Goal: Book appointment/travel/reservation

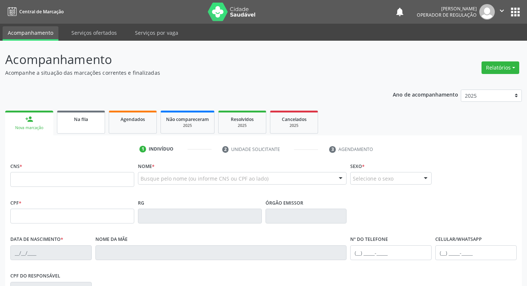
click at [77, 122] on div "Na fila" at bounding box center [81, 119] width 37 height 8
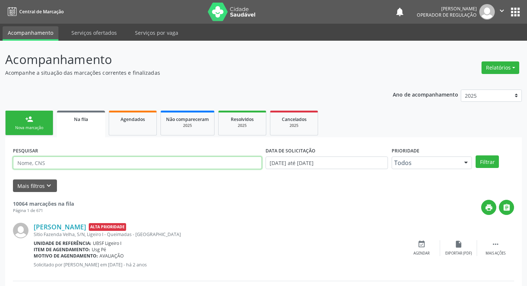
click at [91, 162] on input "text" at bounding box center [137, 163] width 249 height 13
type input "700709958023073"
click at [476, 155] on button "Filtrar" at bounding box center [487, 161] width 23 height 13
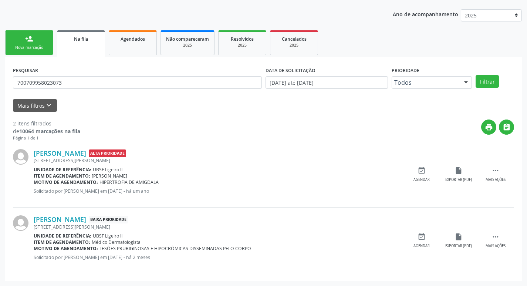
scroll to position [81, 0]
click at [425, 245] on div "Agendar" at bounding box center [422, 245] width 16 height 5
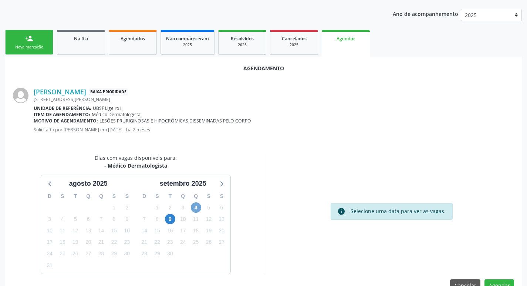
click at [197, 209] on span "4" at bounding box center [196, 207] width 10 height 10
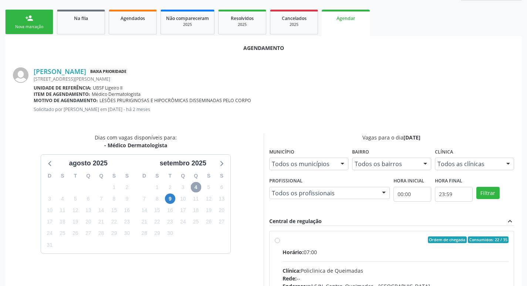
scroll to position [206, 0]
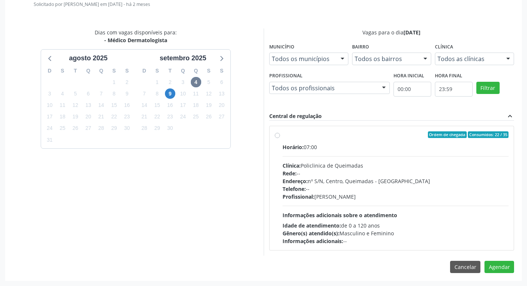
click at [366, 135] on div "Ordem de chegada Consumidos: 22 / 35" at bounding box center [396, 134] width 226 height 7
click at [280, 135] on input "Ordem de chegada Consumidos: 22 / 35 Horário: 07:00 Clínica: Policlinica de Que…" at bounding box center [277, 134] width 5 height 7
radio input "true"
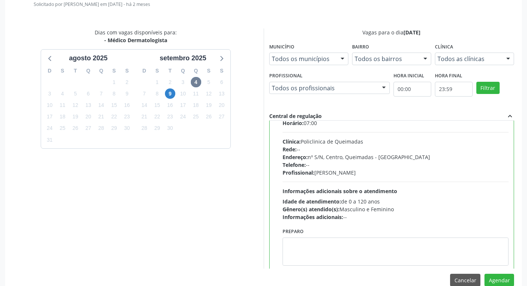
scroll to position [37, 0]
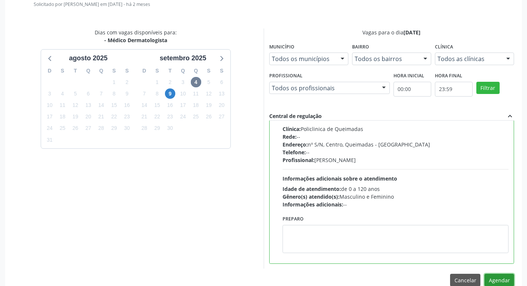
click at [498, 279] on button "Agendar" at bounding box center [500, 280] width 30 height 13
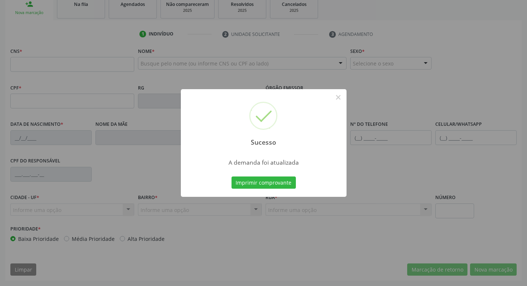
scroll to position [115, 0]
click at [236, 185] on button "Imprimir comprovante" at bounding box center [264, 183] width 64 height 13
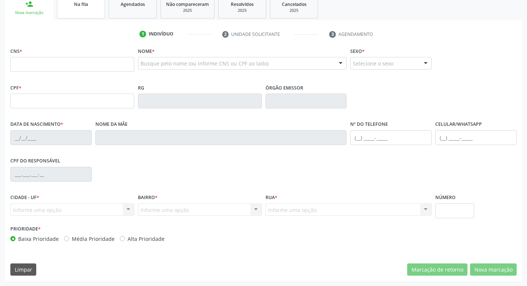
click at [90, 14] on link "Na fila" at bounding box center [81, 7] width 48 height 23
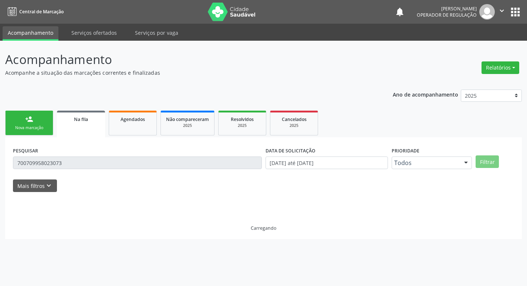
scroll to position [0, 0]
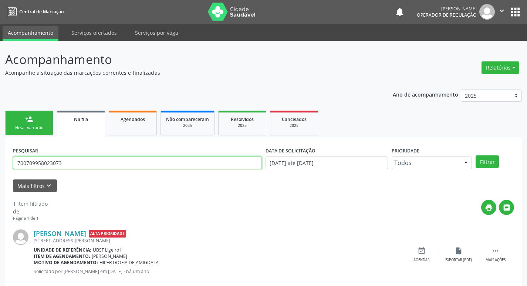
drag, startPoint x: 70, startPoint y: 163, endPoint x: 5, endPoint y: 163, distance: 65.5
click at [5, 163] on div "Acompanhamento Acompanhe a situação das marcações correntes e finalizadas Relat…" at bounding box center [263, 171] width 527 height 260
type input "705007430618559"
click at [476, 155] on button "Filtrar" at bounding box center [487, 161] width 23 height 13
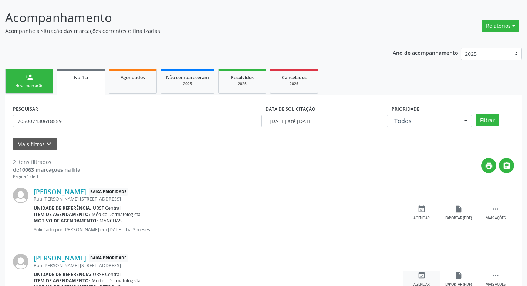
scroll to position [81, 0]
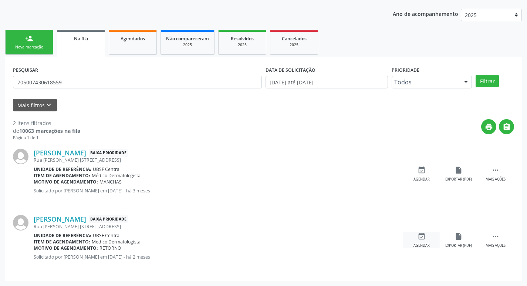
click at [418, 238] on icon "event_available" at bounding box center [422, 236] width 8 height 8
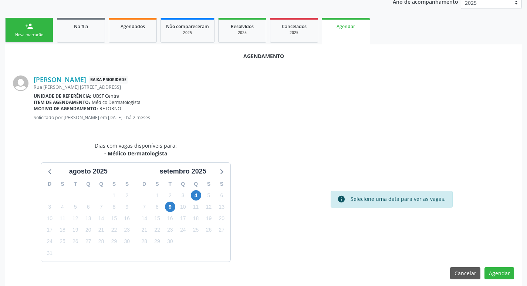
scroll to position [99, 0]
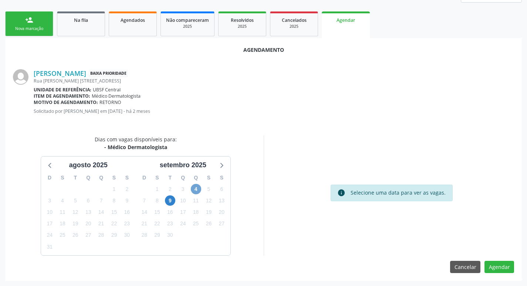
click at [198, 189] on span "4" at bounding box center [196, 189] width 10 height 10
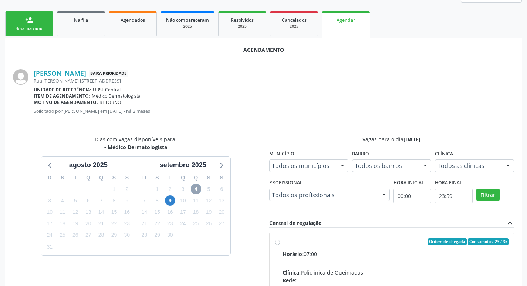
scroll to position [206, 0]
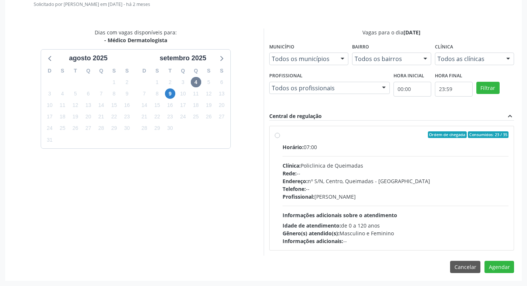
click at [357, 147] on div "Horário: 07:00" at bounding box center [396, 147] width 226 height 8
click at [280, 138] on input "Ordem de chegada Consumidos: 23 / 35 Horário: 07:00 Clínica: Policlinica de Que…" at bounding box center [277, 134] width 5 height 7
radio input "true"
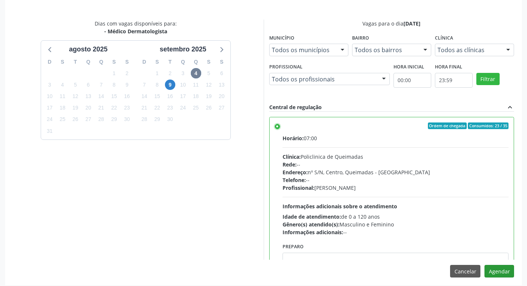
scroll to position [219, 0]
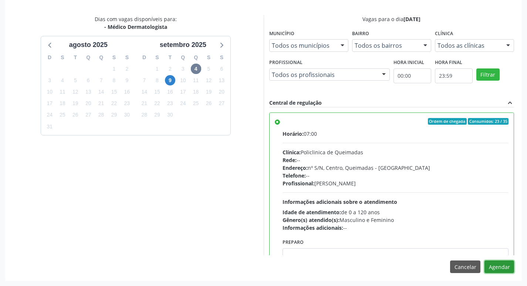
click at [504, 266] on button "Agendar" at bounding box center [500, 267] width 30 height 13
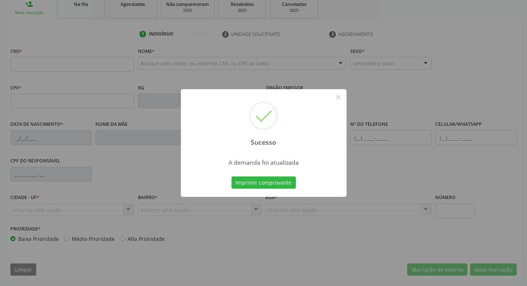
scroll to position [115, 0]
click at [284, 185] on button "Imprimir comprovante" at bounding box center [264, 183] width 64 height 13
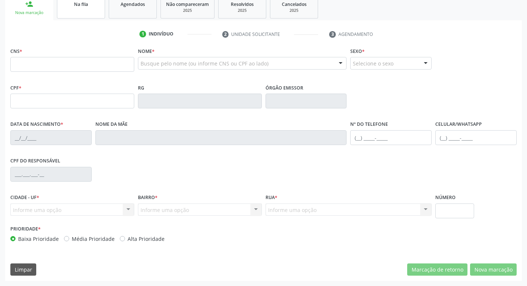
click at [73, 17] on link "Na fila" at bounding box center [81, 7] width 48 height 23
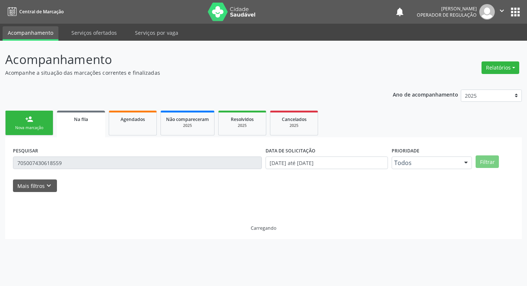
scroll to position [0, 0]
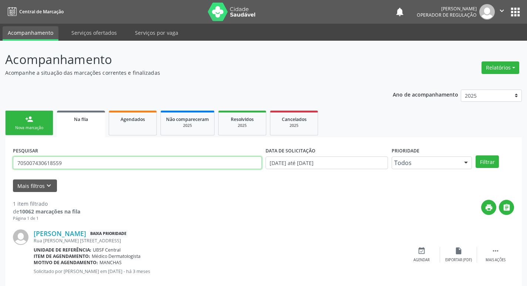
drag, startPoint x: 76, startPoint y: 164, endPoint x: 0, endPoint y: 161, distance: 76.3
click at [0, 161] on div "Acompanhamento Acompanhe a situação das marcações correntes e finalizadas Relat…" at bounding box center [263, 171] width 527 height 260
type input "700009420305109"
click at [476, 155] on button "Filtrar" at bounding box center [487, 161] width 23 height 13
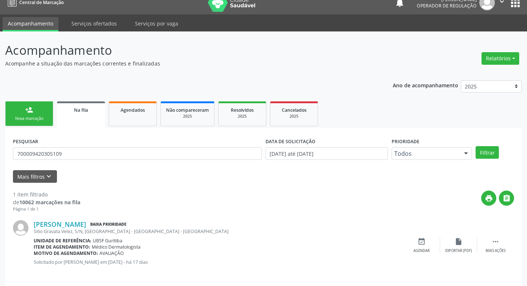
scroll to position [14, 0]
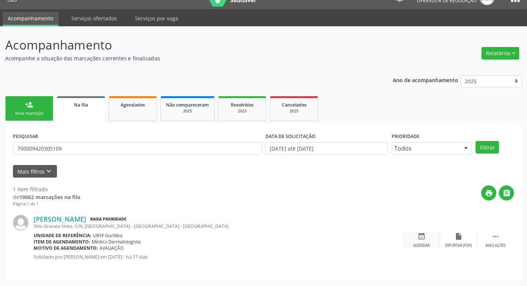
click at [426, 236] on icon "event_available" at bounding box center [422, 236] width 8 height 8
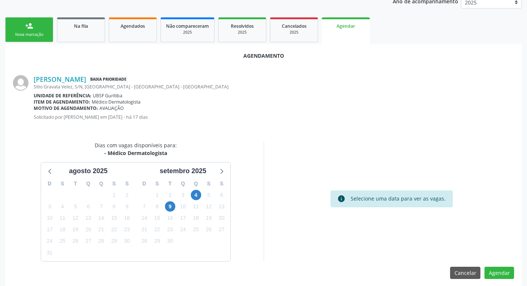
scroll to position [99, 0]
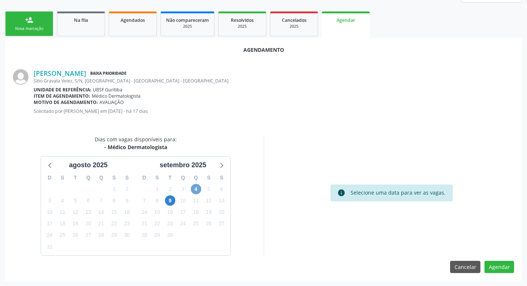
click at [196, 190] on span "4" at bounding box center [196, 189] width 10 height 10
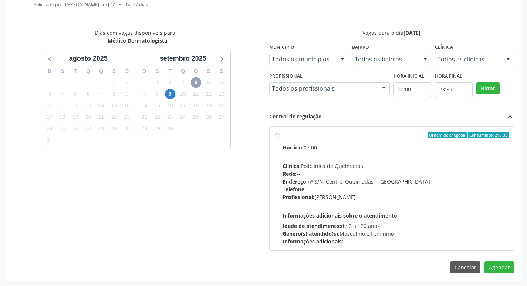
scroll to position [206, 0]
click at [332, 130] on div "Ordem de chegada Consumidos: 24 / 35 Horário: 07:00 Clínica: Policlinica de Que…" at bounding box center [392, 188] width 245 height 124
radio input "true"
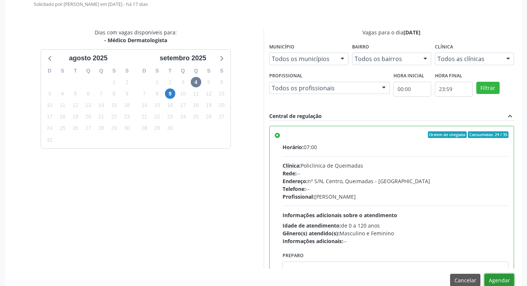
click at [504, 282] on button "Agendar" at bounding box center [500, 280] width 30 height 13
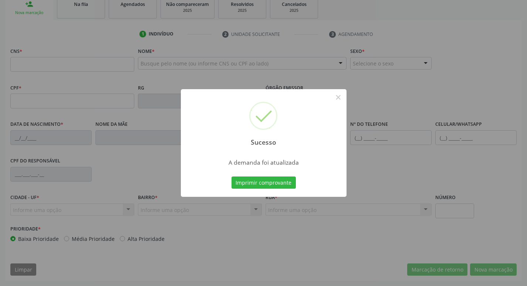
scroll to position [115, 0]
click at [283, 182] on button "Imprimir comprovante" at bounding box center [264, 183] width 64 height 13
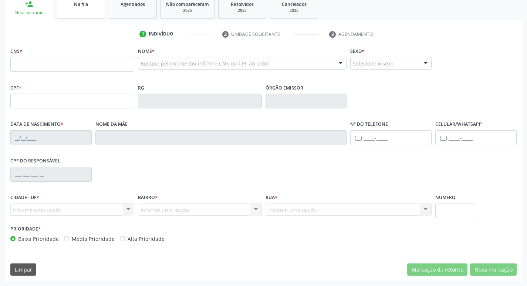
click at [94, 2] on div "Na fila" at bounding box center [81, 4] width 37 height 8
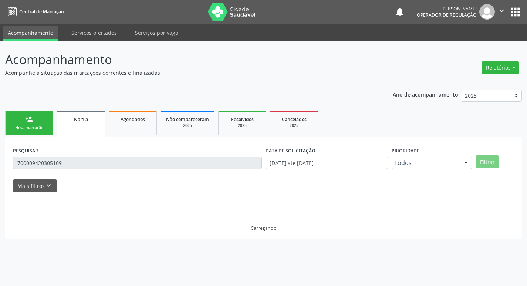
scroll to position [0, 0]
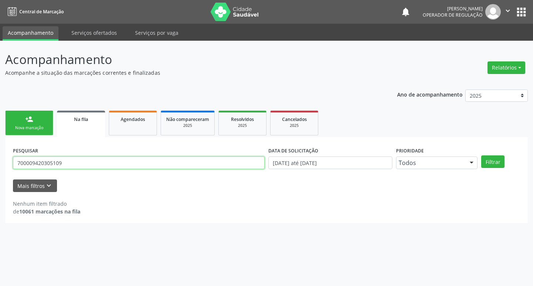
drag, startPoint x: 70, startPoint y: 161, endPoint x: 0, endPoint y: 161, distance: 69.9
click at [0, 161] on div "Acompanhamento Acompanhe a situação das marcações correntes e finalizadas Relat…" at bounding box center [266, 163] width 533 height 245
type input "700402482260044"
click at [481, 155] on button "Filtrar" at bounding box center [492, 161] width 23 height 13
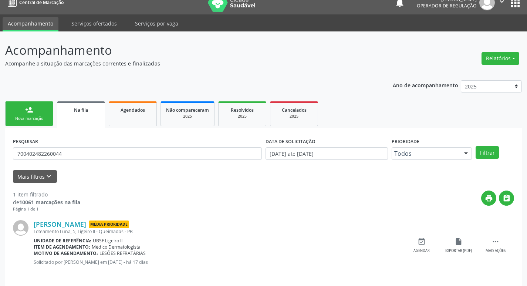
scroll to position [14, 0]
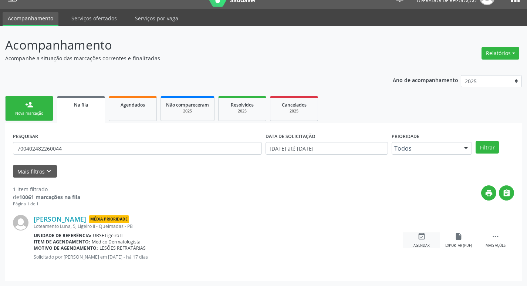
click at [421, 242] on div "event_available Agendar" at bounding box center [421, 240] width 37 height 16
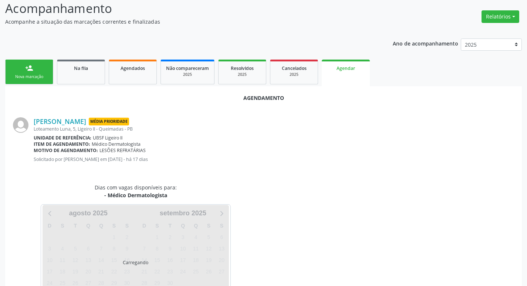
scroll to position [82, 0]
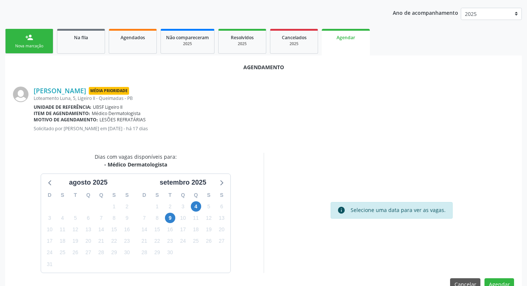
click at [194, 201] on div "4" at bounding box center [196, 206] width 10 height 11
click at [197, 202] on span "4" at bounding box center [196, 206] width 10 height 10
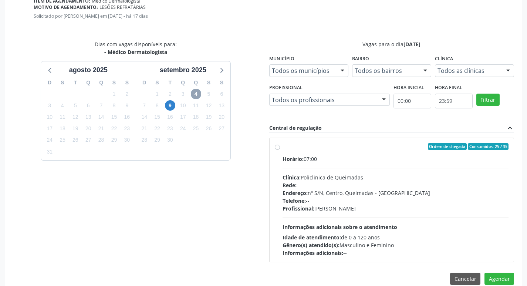
scroll to position [206, 0]
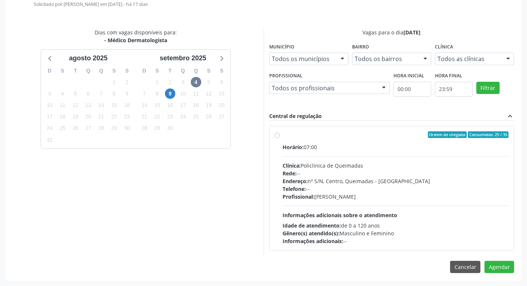
click at [362, 142] on label "Ordem de chegada Consumidos: 25 / 35 Horário: 07:00 Clínica: Policlinica de Que…" at bounding box center [396, 188] width 226 height 114
click at [280, 138] on input "Ordem de chegada Consumidos: 25 / 35 Horário: 07:00 Clínica: Policlinica de Que…" at bounding box center [277, 134] width 5 height 7
radio input "true"
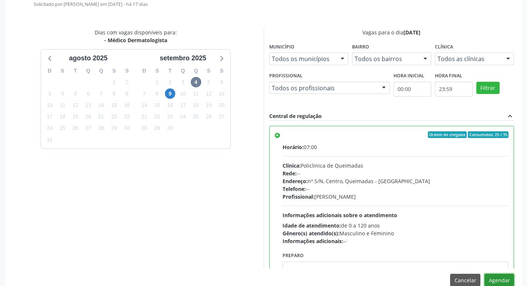
click at [502, 280] on button "Agendar" at bounding box center [500, 280] width 30 height 13
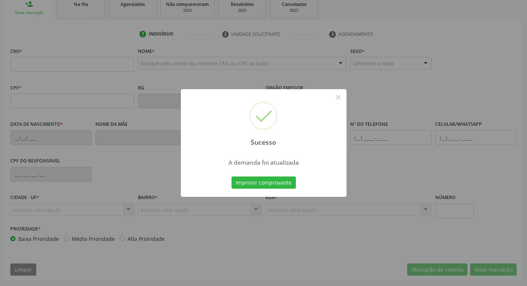
scroll to position [115, 0]
click at [278, 182] on button "Imprimir comprovante" at bounding box center [264, 183] width 64 height 13
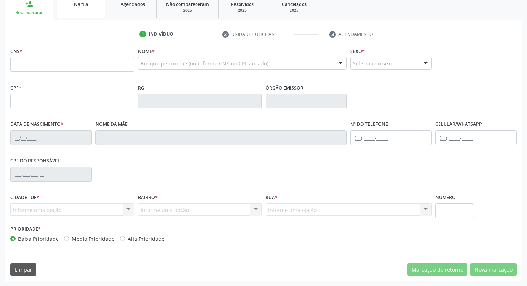
click at [91, 9] on link "Na fila" at bounding box center [81, 7] width 48 height 23
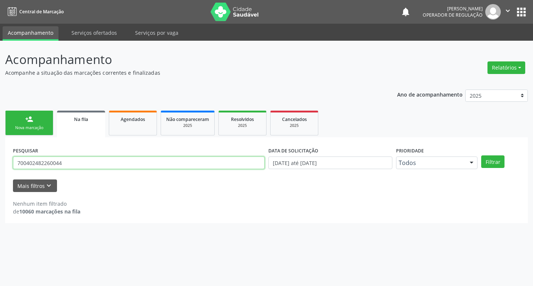
drag, startPoint x: 51, startPoint y: 166, endPoint x: 11, endPoint y: 169, distance: 40.4
click at [11, 169] on div "PESQUISAR 700402482260044" at bounding box center [138, 159] width 255 height 29
type input "702604271991347"
click at [481, 155] on button "Filtrar" at bounding box center [492, 161] width 23 height 13
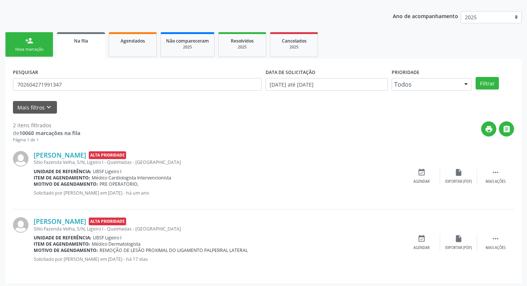
scroll to position [81, 0]
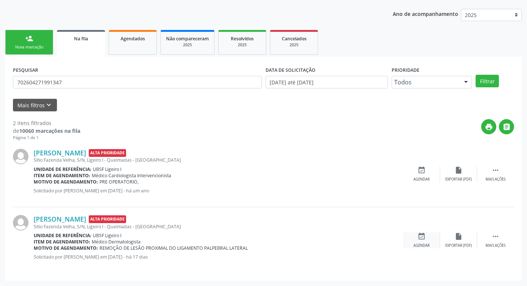
click at [427, 241] on div "event_available Agendar" at bounding box center [421, 240] width 37 height 16
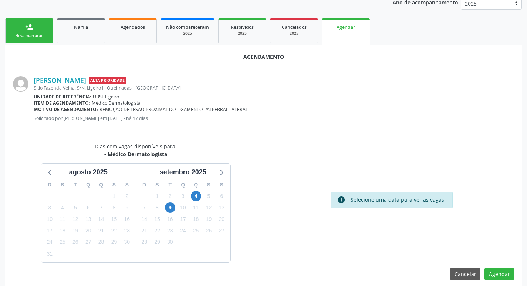
scroll to position [99, 0]
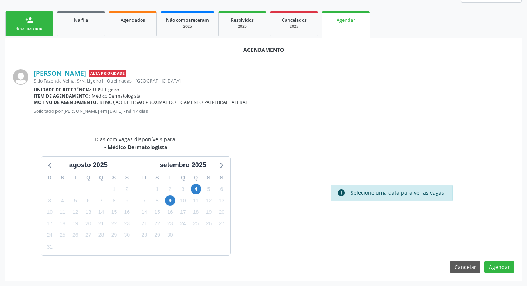
click at [201, 191] on div "4" at bounding box center [195, 189] width 13 height 11
click at [199, 191] on span "4" at bounding box center [196, 189] width 10 height 10
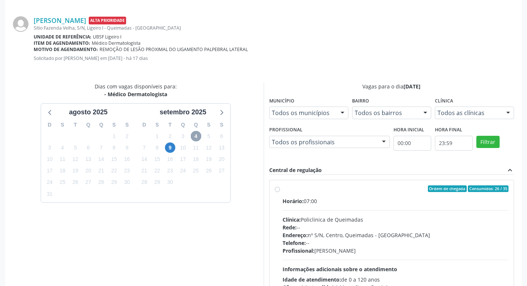
scroll to position [206, 0]
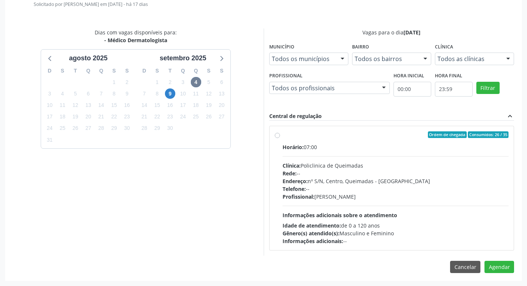
click at [306, 139] on label "Ordem de chegada Consumidos: 26 / 35 Horário: 07:00 Clínica: Policlinica de Que…" at bounding box center [396, 188] width 226 height 114
click at [280, 138] on input "Ordem de chegada Consumidos: 26 / 35 Horário: 07:00 Clínica: Policlinica de Que…" at bounding box center [277, 134] width 5 height 7
radio input "true"
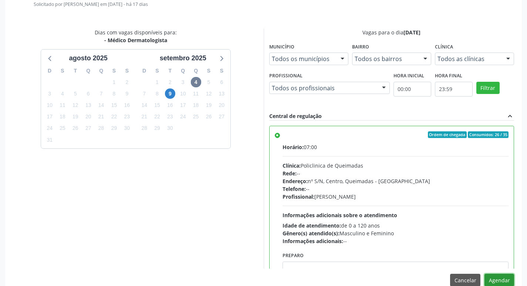
click at [498, 276] on button "Agendar" at bounding box center [500, 280] width 30 height 13
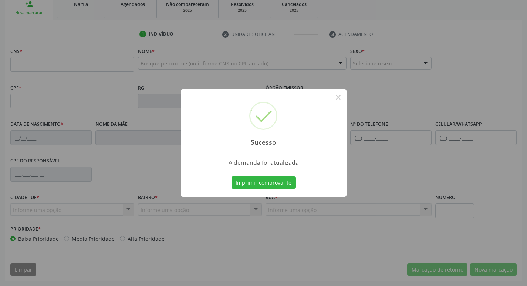
scroll to position [115, 0]
click at [260, 183] on button "Imprimir comprovante" at bounding box center [264, 183] width 64 height 13
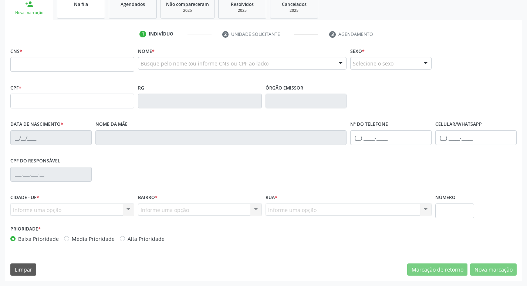
click at [83, 11] on link "Na fila" at bounding box center [81, 7] width 48 height 23
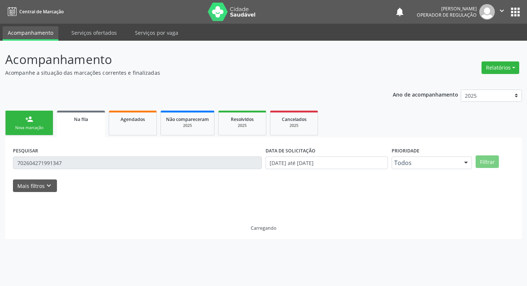
scroll to position [0, 0]
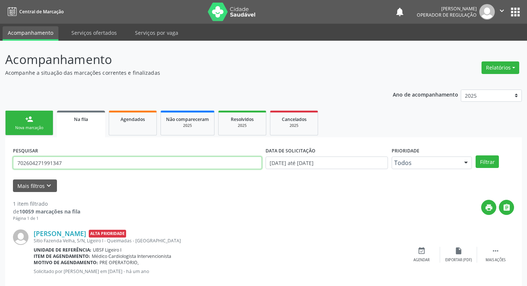
drag, startPoint x: 69, startPoint y: 162, endPoint x: 0, endPoint y: 161, distance: 69.2
click at [0, 161] on div "Acompanhamento Acompanhe a situação das marcações correntes e finalizadas Relat…" at bounding box center [263, 171] width 527 height 260
type input "702803159358961"
click at [476, 155] on button "Filtrar" at bounding box center [487, 161] width 23 height 13
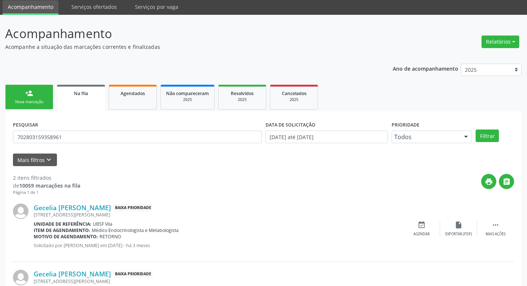
scroll to position [81, 0]
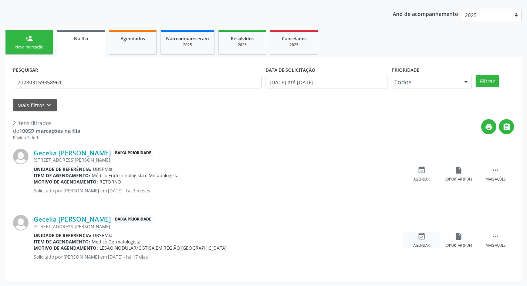
click at [426, 239] on icon "event_available" at bounding box center [422, 236] width 8 height 8
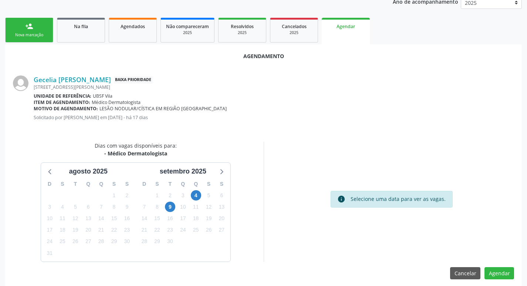
scroll to position [99, 0]
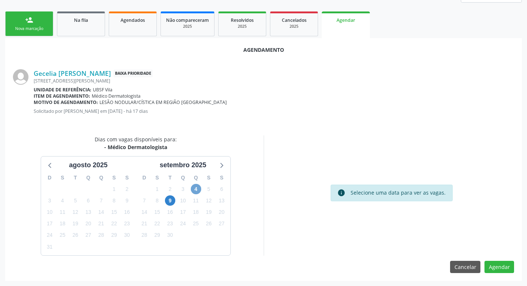
click at [199, 188] on span "4" at bounding box center [196, 189] width 10 height 10
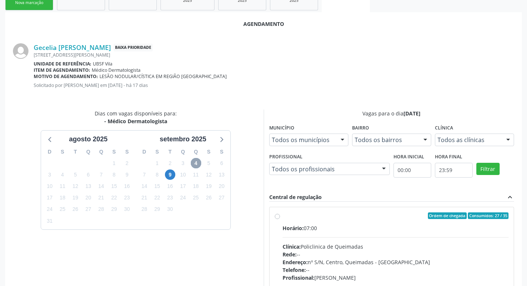
scroll to position [206, 0]
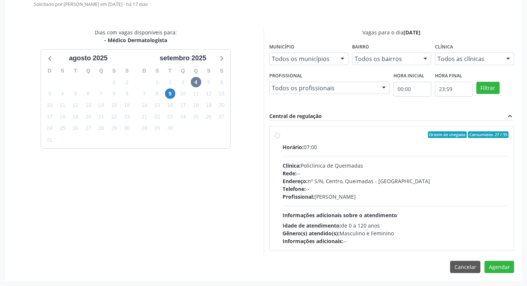
click at [315, 138] on div "Ordem de chegada Consumidos: 27 / 35" at bounding box center [396, 134] width 226 height 7
click at [280, 138] on input "Ordem de chegada Consumidos: 27 / 35 Horário: 07:00 Clínica: Policlinica de Que…" at bounding box center [277, 134] width 5 height 7
radio input "true"
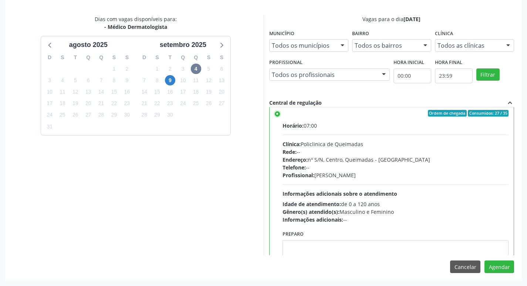
scroll to position [0, 0]
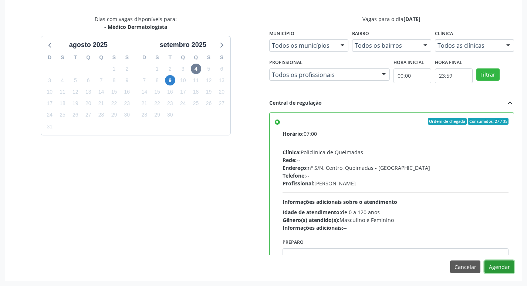
click at [494, 265] on button "Agendar" at bounding box center [500, 267] width 30 height 13
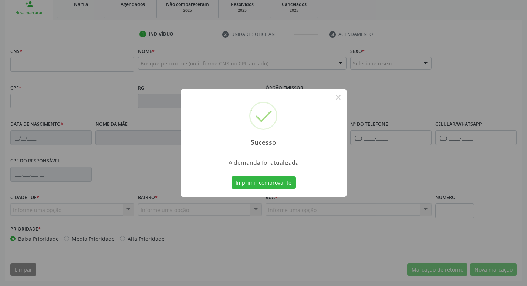
scroll to position [115, 0]
click at [256, 181] on button "Imprimir comprovante" at bounding box center [264, 183] width 64 height 13
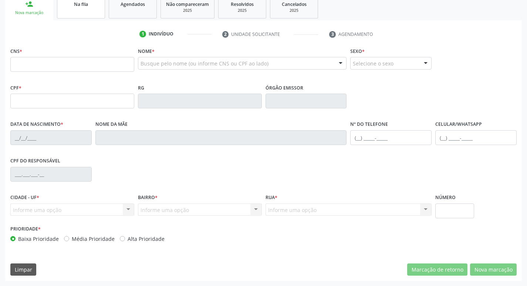
click at [88, 14] on link "Na fila" at bounding box center [81, 7] width 48 height 23
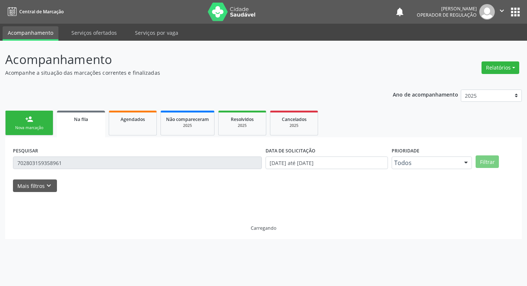
scroll to position [0, 0]
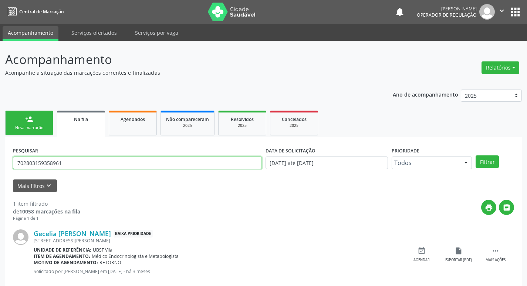
drag, startPoint x: 71, startPoint y: 162, endPoint x: 0, endPoint y: 164, distance: 70.7
click at [0, 164] on div "Acompanhamento Acompanhe a situação das marcações correntes e finalizadas Relat…" at bounding box center [263, 171] width 527 height 260
type input "700100948947113"
click at [476, 155] on button "Filtrar" at bounding box center [487, 161] width 23 height 13
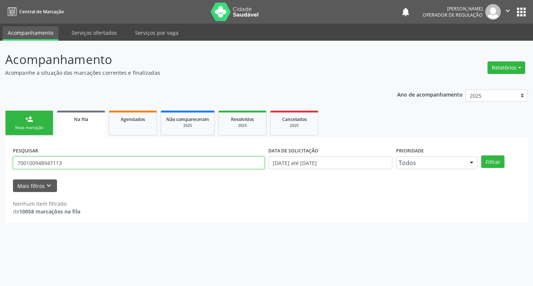
drag, startPoint x: 69, startPoint y: 161, endPoint x: 17, endPoint y: 162, distance: 52.2
click at [16, 161] on input "700100948947113" at bounding box center [139, 163] width 252 height 13
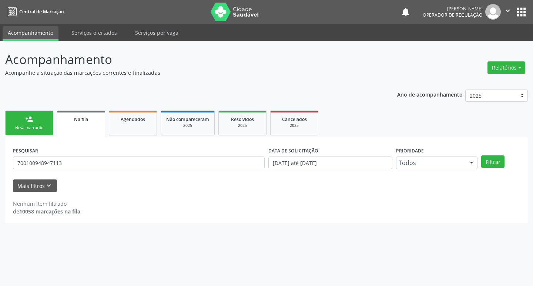
click at [41, 129] on div "Nova marcação" at bounding box center [29, 128] width 37 height 6
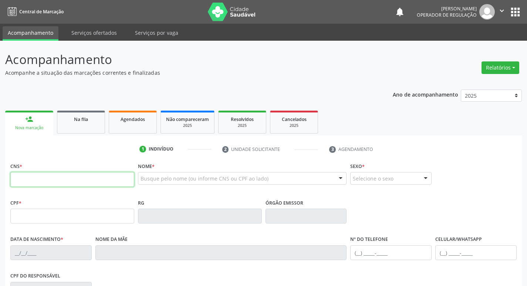
click at [65, 180] on input "text" at bounding box center [72, 179] width 124 height 15
paste input "700 1009 4894 7113"
type input "700 1009 4894 7113"
type input "217.614.004-44"
type input "[DATE]"
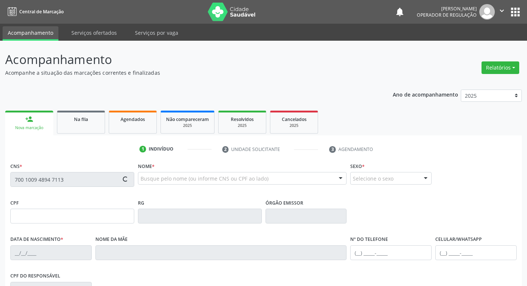
type input "[PERSON_NAME]"
type input "[PHONE_NUMBER]"
type input "714.401.354-87"
type input "400"
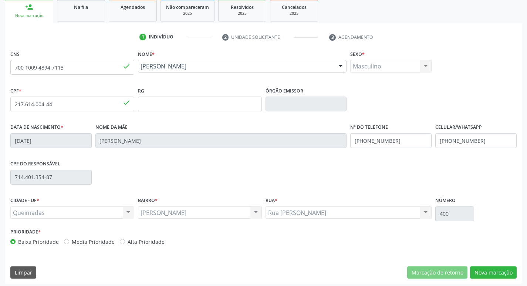
scroll to position [115, 0]
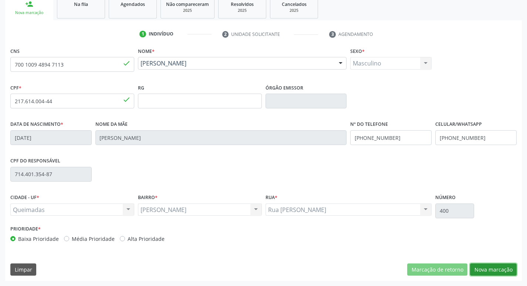
click at [487, 268] on button "Nova marcação" at bounding box center [493, 269] width 47 height 13
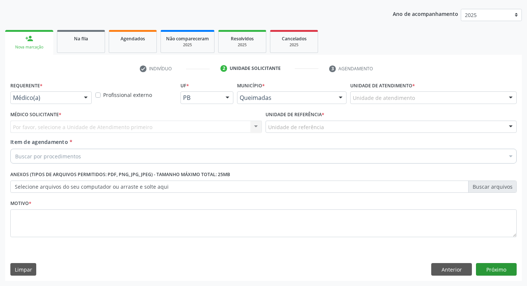
scroll to position [81, 0]
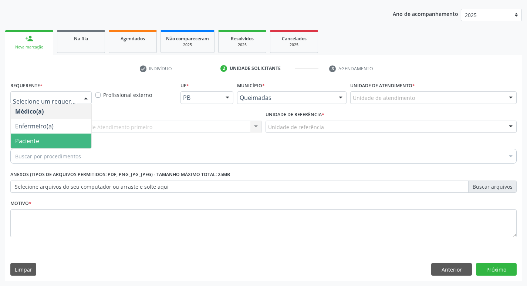
click at [30, 138] on span "Paciente" at bounding box center [27, 141] width 24 height 8
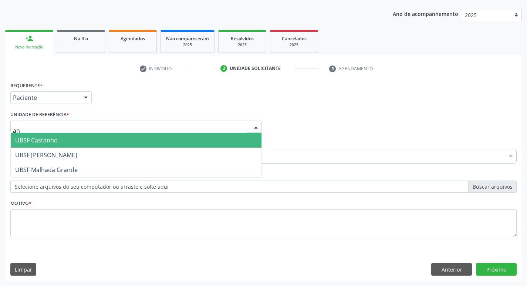
type input "ani"
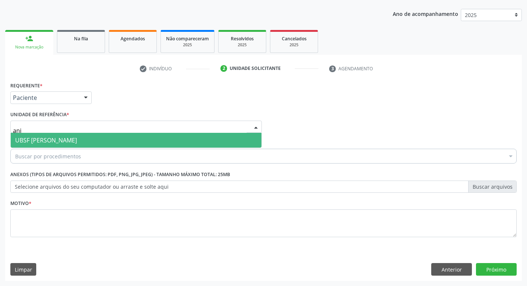
click at [46, 138] on span "UBSF [PERSON_NAME]" at bounding box center [46, 140] width 62 height 8
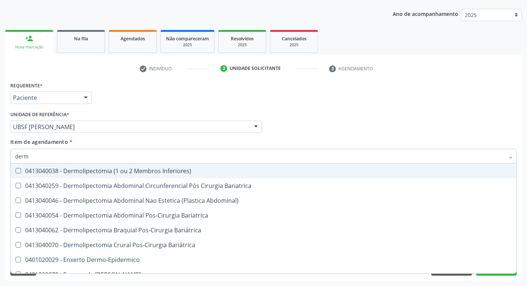
type input "derma"
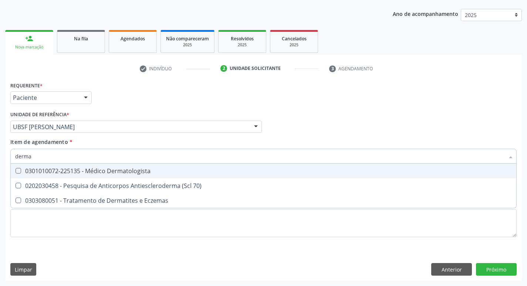
click at [48, 172] on div "0301010072-225135 - Médico Dermatologista" at bounding box center [263, 171] width 497 height 6
checkbox Dermatologista "true"
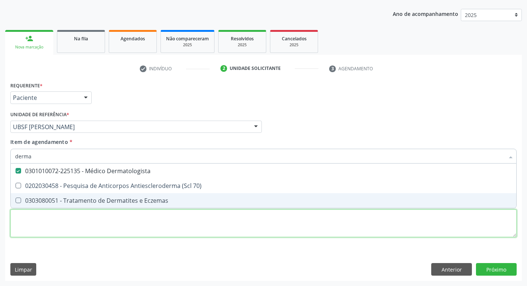
click at [68, 229] on div "Requerente * Paciente Médico(a) Enfermeiro(a) Paciente Nenhum resultado encontr…" at bounding box center [263, 164] width 507 height 168
checkbox 70\) "true"
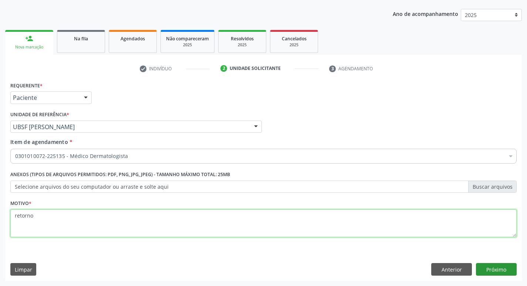
type textarea "retorno"
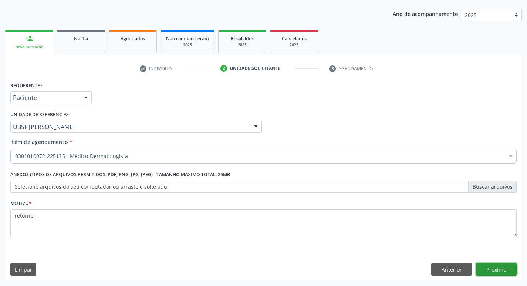
click at [502, 266] on button "Próximo" at bounding box center [496, 269] width 41 height 13
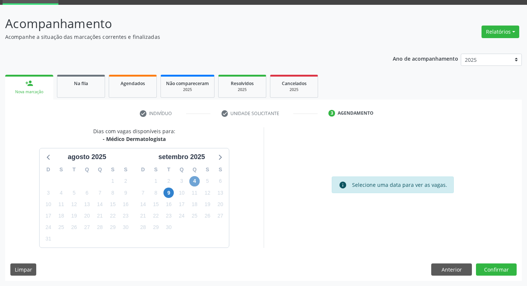
click at [199, 184] on span "4" at bounding box center [194, 181] width 10 height 10
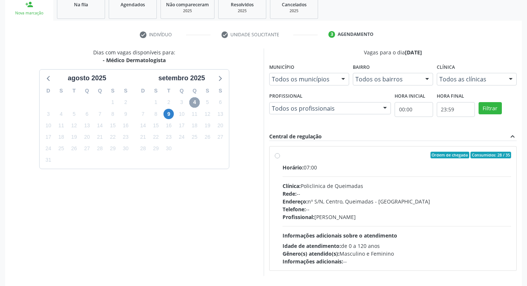
scroll to position [143, 0]
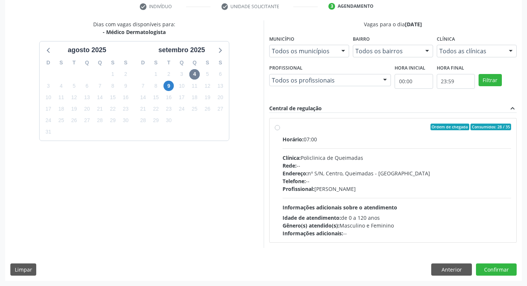
click at [417, 143] on div "Horário: 07:00" at bounding box center [397, 139] width 229 height 8
click at [280, 130] on input "Ordem de chegada Consumidos: 28 / 35 Horário: 07:00 Clínica: Policlinica de Que…" at bounding box center [277, 127] width 5 height 7
radio input "true"
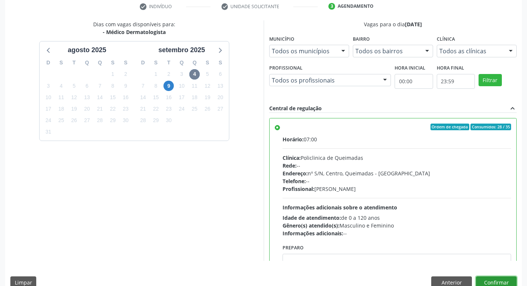
click at [494, 280] on button "Confirmar" at bounding box center [496, 282] width 41 height 13
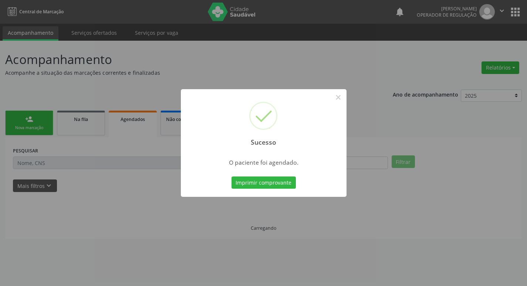
scroll to position [0, 0]
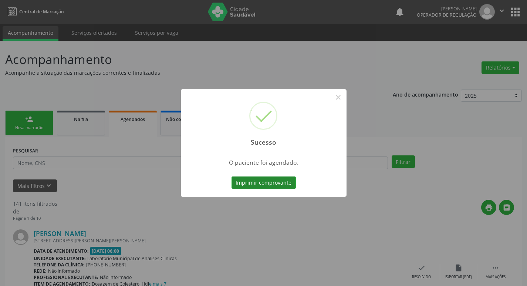
click at [273, 183] on button "Imprimir comprovante" at bounding box center [264, 183] width 64 height 13
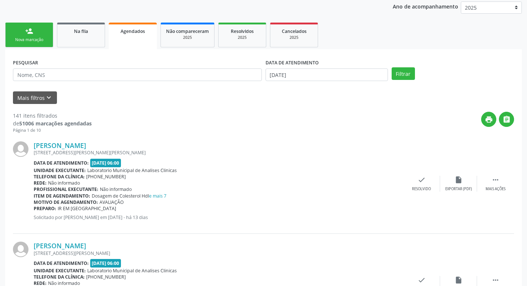
scroll to position [74, 0]
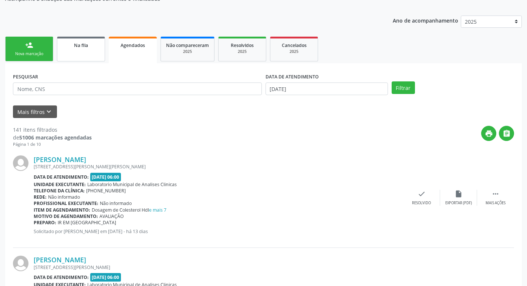
click at [81, 59] on link "Na fila" at bounding box center [81, 49] width 48 height 25
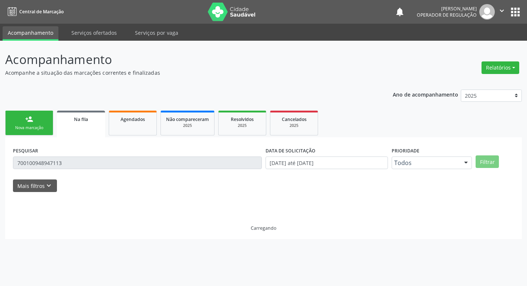
scroll to position [0, 0]
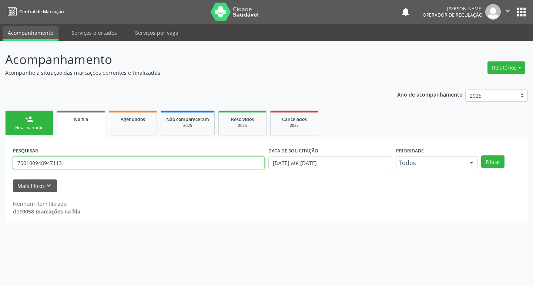
drag, startPoint x: 74, startPoint y: 167, endPoint x: 0, endPoint y: 165, distance: 73.6
click at [0, 165] on div "Acompanhamento Acompanhe a situação das marcações correntes e finalizadas Relat…" at bounding box center [266, 163] width 533 height 245
type input "898003906175091"
click at [481, 155] on button "Filtrar" at bounding box center [492, 161] width 23 height 13
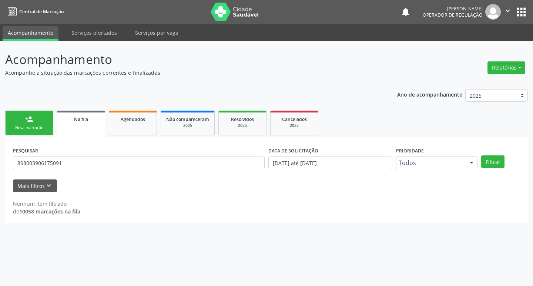
click at [32, 121] on div "person_add" at bounding box center [29, 119] width 8 height 8
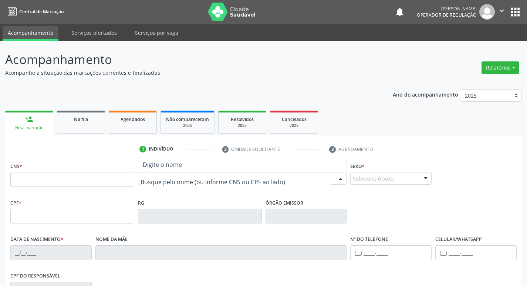
click at [171, 181] on input "text" at bounding box center [236, 182] width 191 height 15
type input "J"
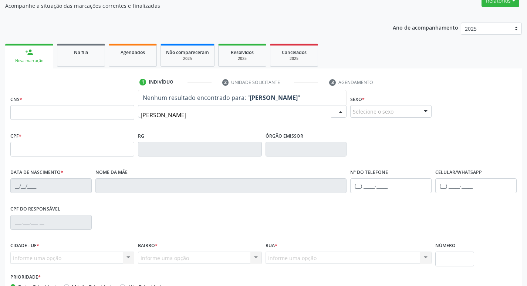
scroll to position [74, 0]
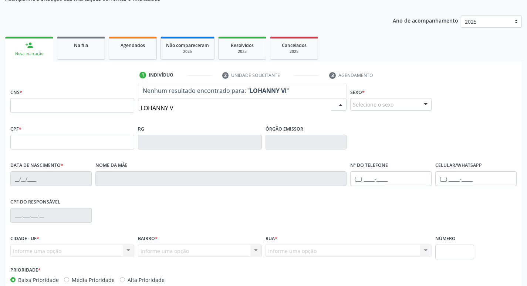
type input "LOHANNY"
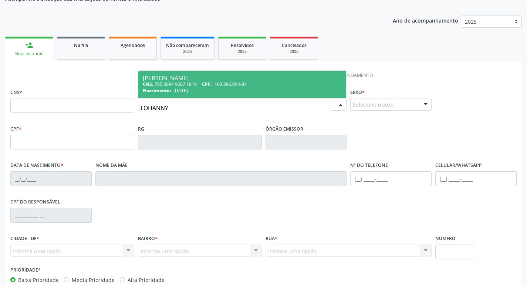
click at [268, 81] on div "CNS: 705 6094 9667 1810 CPF: 163.396.004-84" at bounding box center [242, 84] width 199 height 6
type input "705 6094 9667 1810"
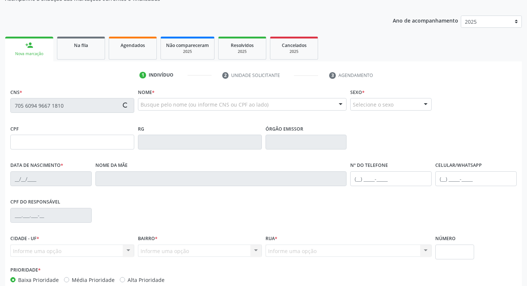
type input "163.396.004-84"
type input "[DATE]"
type input "[PERSON_NAME]"
type input "[PHONE_NUMBER]"
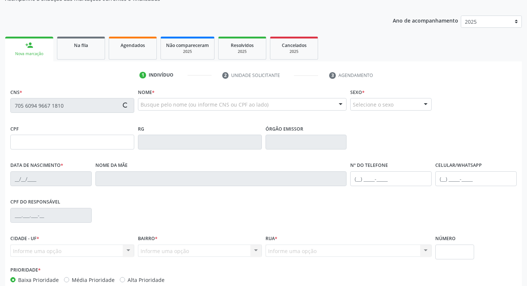
type input "038.067.984-19"
type input "174"
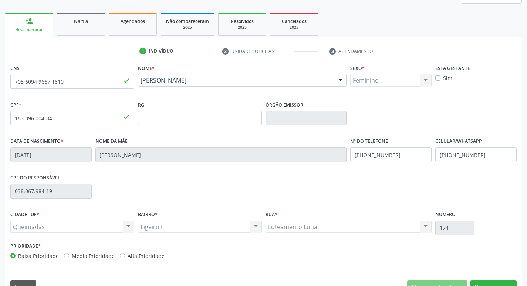
scroll to position [115, 0]
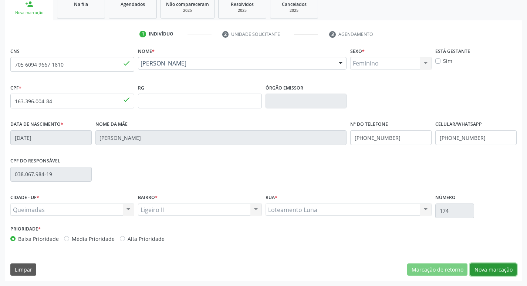
click at [508, 270] on button "Nova marcação" at bounding box center [493, 269] width 47 height 13
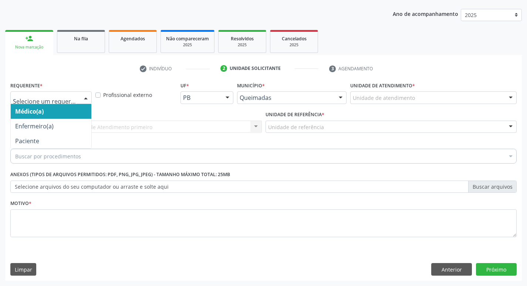
click at [78, 95] on div "Médico(a) Enfermeiro(a) Paciente Nenhum resultado encontrado para: " " Não há n…" at bounding box center [50, 97] width 81 height 13
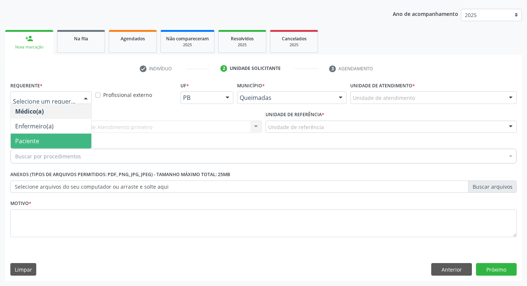
click at [66, 138] on span "Paciente" at bounding box center [51, 141] width 81 height 15
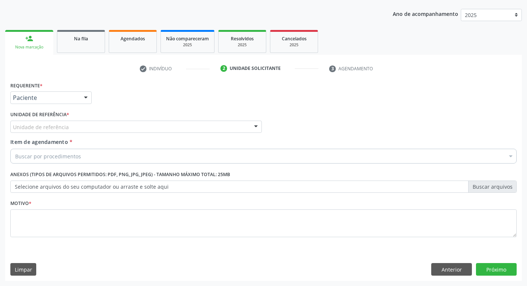
click at [70, 130] on div "Unidade de referência" at bounding box center [136, 127] width 252 height 13
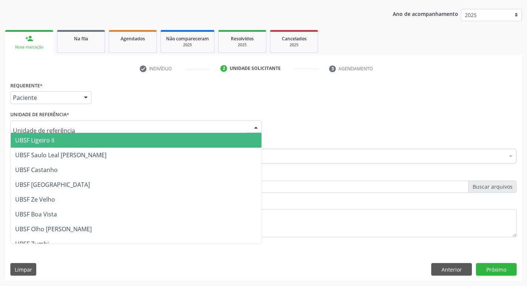
click at [74, 142] on span "UBSF Ligeiro II" at bounding box center [136, 140] width 251 height 15
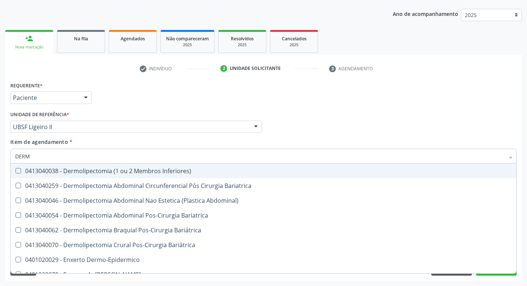
type input "DERMA"
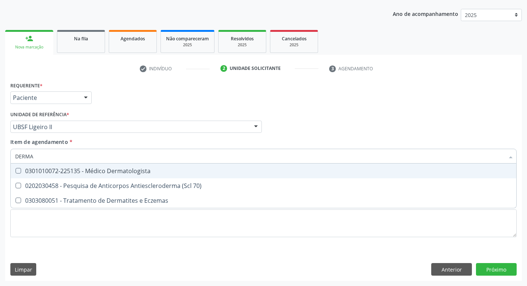
click at [74, 174] on div "0301010072-225135 - Médico Dermatologista" at bounding box center [263, 171] width 497 height 6
checkbox Dermatologista "true"
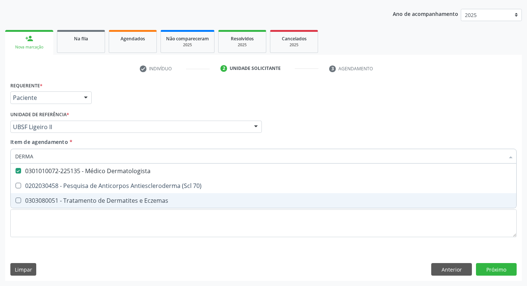
click at [80, 238] on div "Requerente * Paciente Médico(a) Enfermeiro(a) Paciente Nenhum resultado encontr…" at bounding box center [263, 164] width 507 height 168
checkbox 70\) "true"
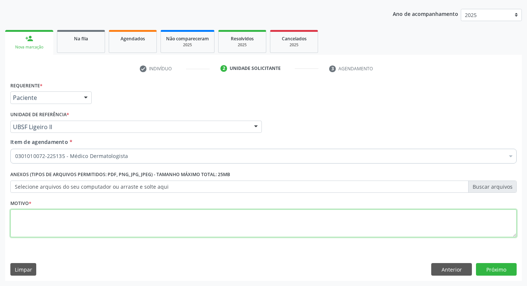
click at [80, 232] on textarea at bounding box center [263, 223] width 507 height 28
type textarea "RETORNO"
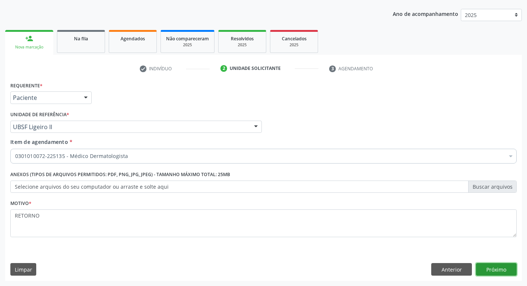
click at [507, 268] on button "Próximo" at bounding box center [496, 269] width 41 height 13
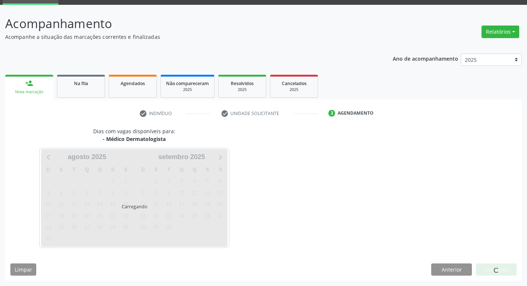
scroll to position [36, 0]
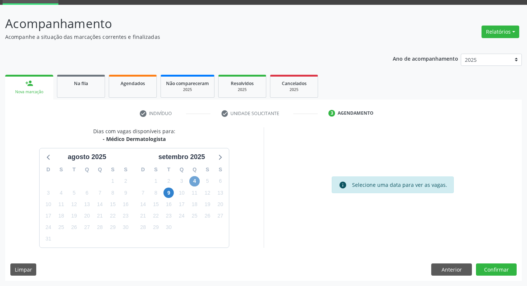
click at [193, 177] on span "4" at bounding box center [194, 181] width 10 height 10
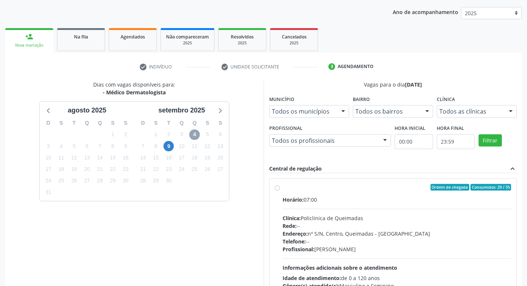
scroll to position [110, 0]
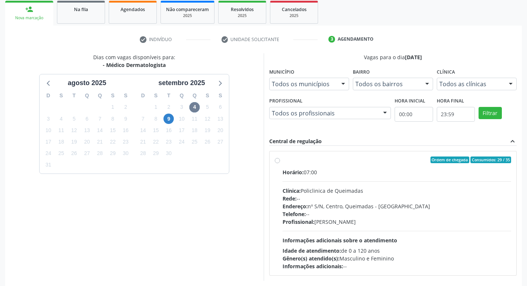
click at [310, 159] on div "Ordem de chegada Consumidos: 29 / 35" at bounding box center [397, 160] width 229 height 7
click at [280, 159] on input "Ordem de chegada Consumidos: 29 / 35 Horário: 07:00 Clínica: Policlinica de Que…" at bounding box center [277, 160] width 5 height 7
radio input "true"
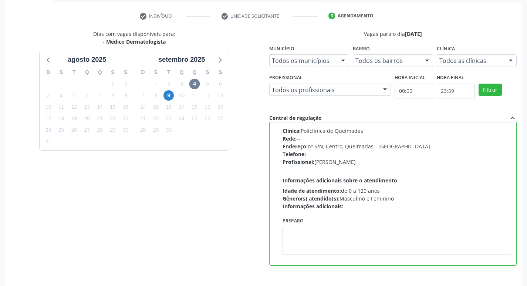
scroll to position [156, 0]
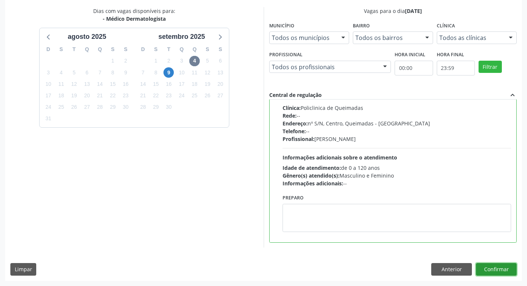
click at [500, 269] on button "Confirmar" at bounding box center [496, 269] width 41 height 13
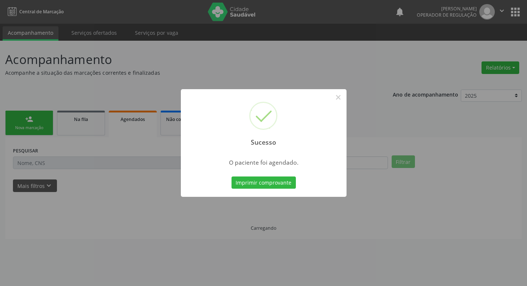
scroll to position [0, 0]
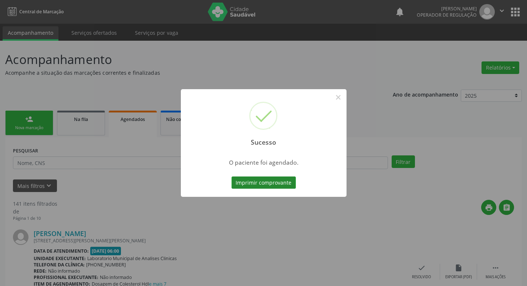
click at [250, 184] on button "Imprimir comprovante" at bounding box center [264, 183] width 64 height 13
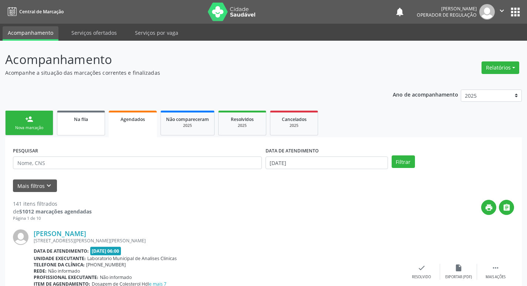
click at [70, 126] on link "Na fila" at bounding box center [81, 123] width 48 height 25
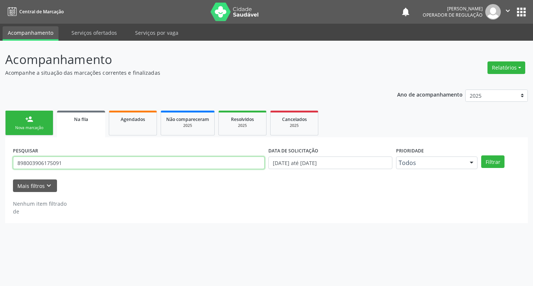
drag, startPoint x: 88, startPoint y: 163, endPoint x: 0, endPoint y: 163, distance: 88.1
click at [0, 163] on div "Acompanhamento Acompanhe a situação das marcações correntes e finalizadas Relat…" at bounding box center [266, 163] width 533 height 245
type input "704207277349682"
click at [481, 155] on button "Filtrar" at bounding box center [492, 161] width 23 height 13
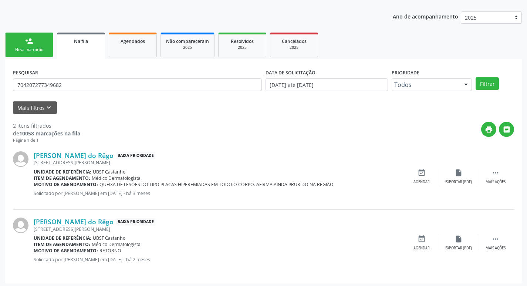
scroll to position [81, 0]
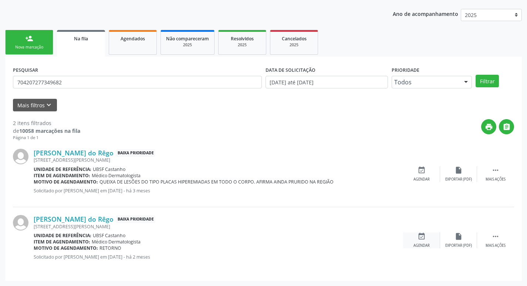
click at [421, 233] on icon "event_available" at bounding box center [422, 236] width 8 height 8
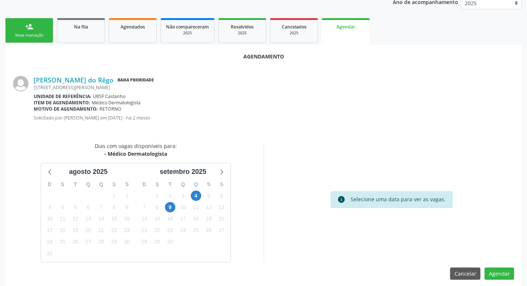
scroll to position [99, 0]
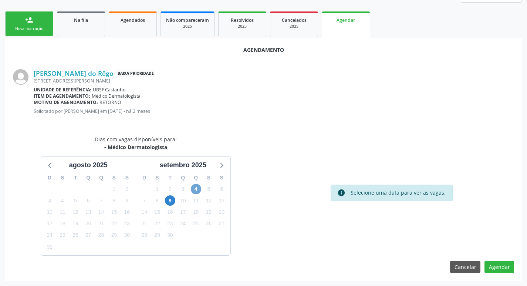
click at [193, 188] on span "4" at bounding box center [196, 189] width 10 height 10
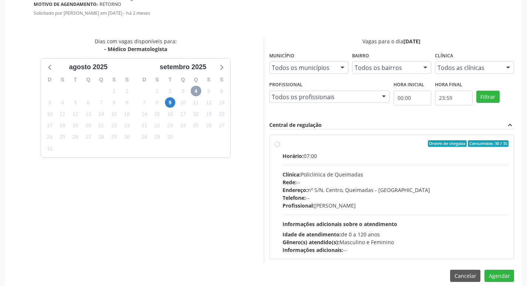
scroll to position [206, 0]
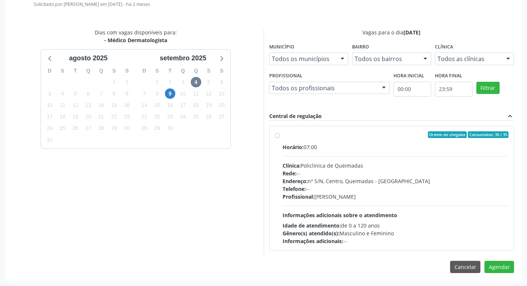
click at [377, 132] on div "Ordem de chegada Consumidos: 30 / 35" at bounding box center [396, 134] width 226 height 7
click at [280, 132] on input "Ordem de chegada Consumidos: 30 / 35 Horário: 07:00 Clínica: Policlinica de Que…" at bounding box center [277, 134] width 5 height 7
radio input "true"
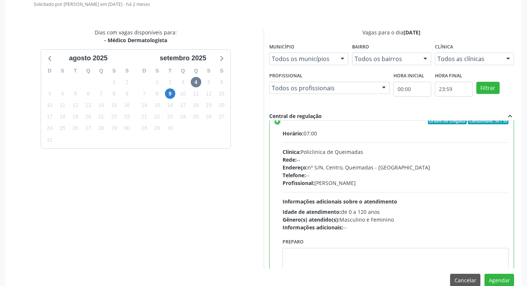
scroll to position [37, 0]
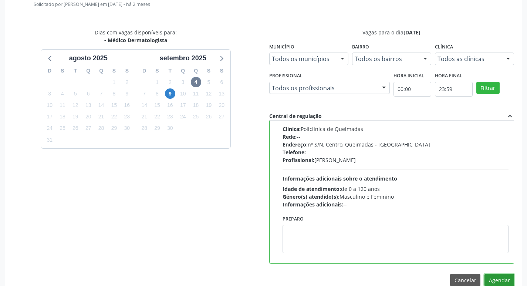
click at [497, 278] on button "Agendar" at bounding box center [500, 280] width 30 height 13
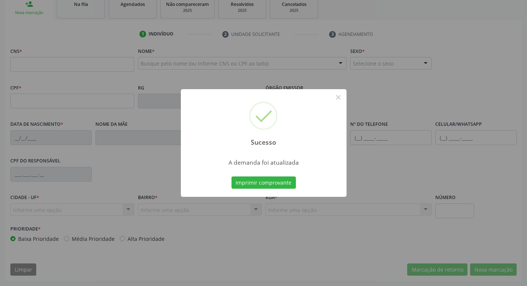
scroll to position [115, 0]
click at [242, 179] on button "Imprimir comprovante" at bounding box center [264, 183] width 64 height 13
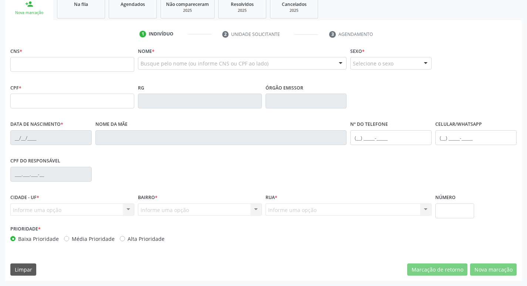
click at [88, 21] on div "1 Indivíduo 2 Unidade solicitante 3 Agendamento CNS * Nome * Busque pelo nome (…" at bounding box center [263, 150] width 517 height 261
drag, startPoint x: 91, startPoint y: 10, endPoint x: 448, endPoint y: 72, distance: 362.8
click at [91, 10] on link "Na fila" at bounding box center [81, 7] width 48 height 23
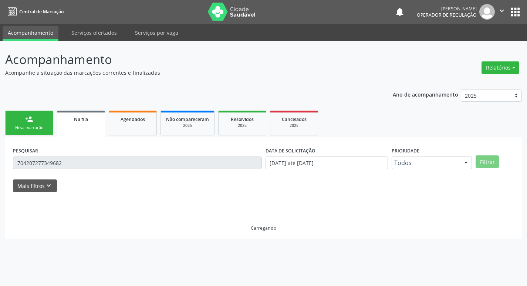
scroll to position [0, 0]
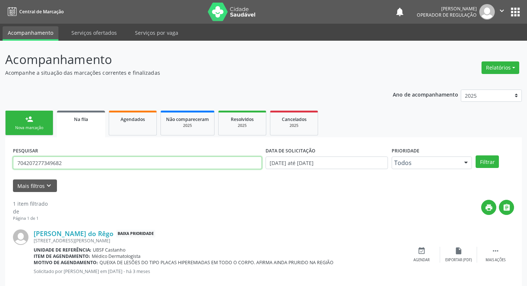
drag, startPoint x: 74, startPoint y: 163, endPoint x: 0, endPoint y: 163, distance: 74.0
click at [0, 163] on div "Acompanhamento Acompanhe a situação das marcações correntes e finalizadas Relat…" at bounding box center [263, 171] width 527 height 260
type input "700806995732186"
click at [476, 155] on button "Filtrar" at bounding box center [487, 161] width 23 height 13
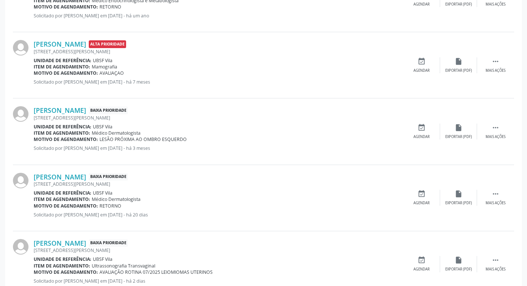
scroll to position [280, 0]
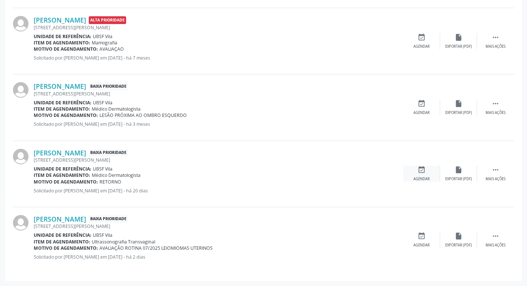
click at [416, 169] on div "event_available Agendar" at bounding box center [421, 174] width 37 height 16
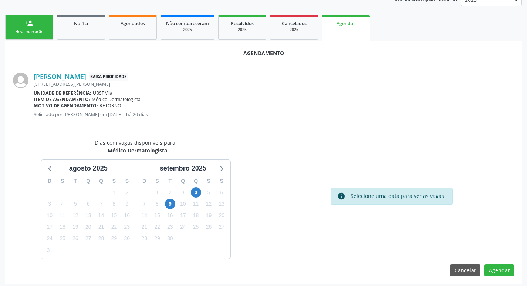
scroll to position [99, 0]
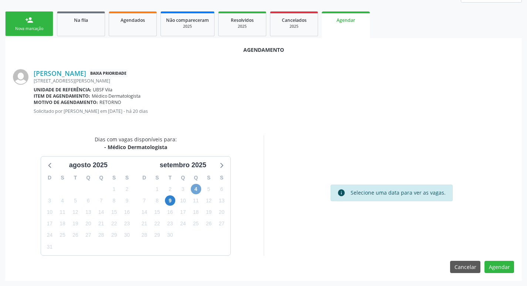
click at [192, 192] on span "4" at bounding box center [196, 189] width 10 height 10
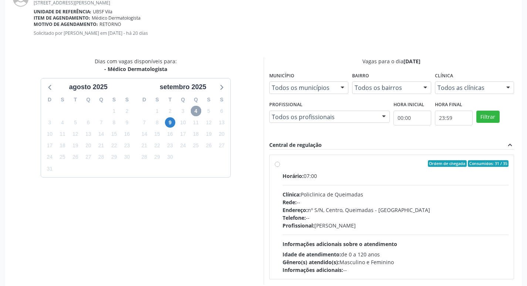
scroll to position [206, 0]
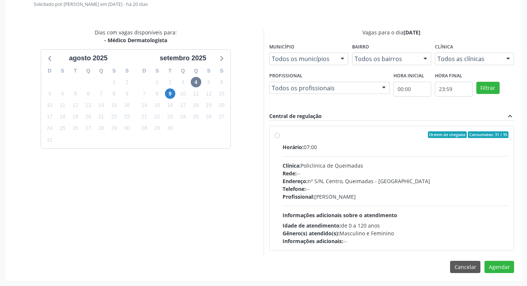
click at [350, 125] on div "Ordem de chegada Consumidos: 31 / 35 Horário: 07:00 Clínica: Policlinica de Que…" at bounding box center [391, 188] width 245 height 135
click at [374, 143] on div "Horário: 07:00" at bounding box center [396, 147] width 226 height 8
click at [280, 138] on input "Ordem de chegada Consumidos: 31 / 35 Horário: 07:00 Clínica: Policlinica de Que…" at bounding box center [277, 134] width 5 height 7
radio input "true"
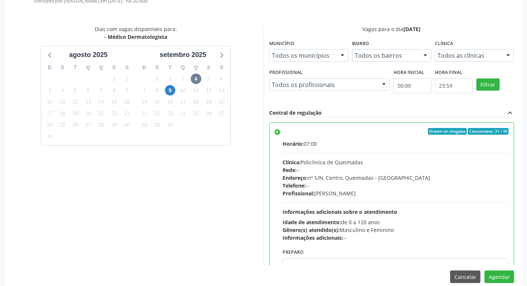
scroll to position [219, 0]
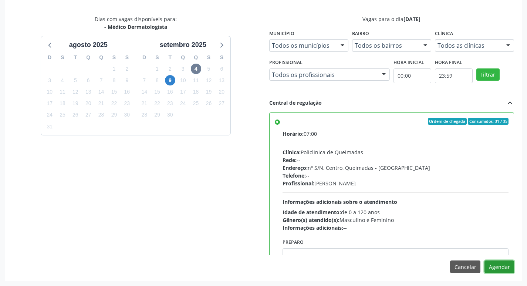
click at [497, 268] on button "Agendar" at bounding box center [500, 267] width 30 height 13
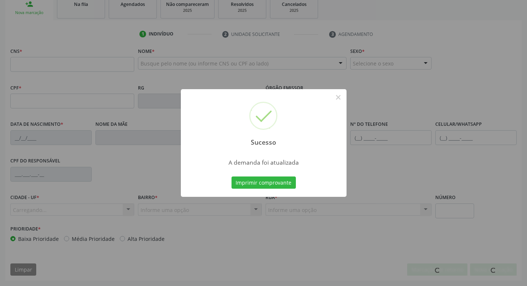
scroll to position [115, 0]
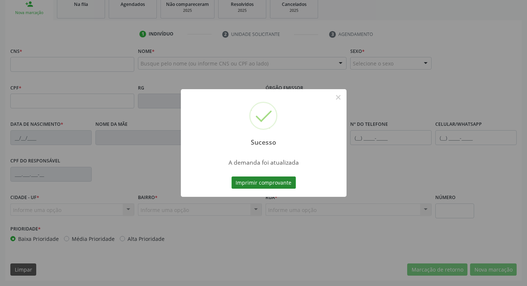
click at [252, 181] on button "Imprimir comprovante" at bounding box center [264, 183] width 64 height 13
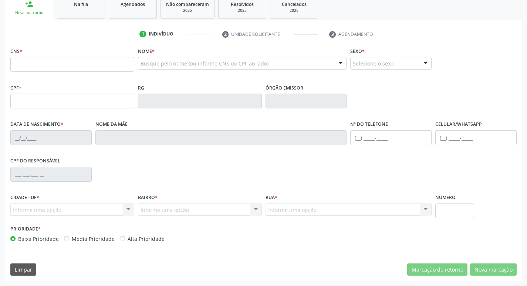
click at [89, 19] on ul "person_add Nova marcação Na fila Agendados Não compareceram 2025 Resolvidos 202…" at bounding box center [263, 7] width 517 height 27
click at [95, 11] on link "Na fila" at bounding box center [81, 7] width 48 height 23
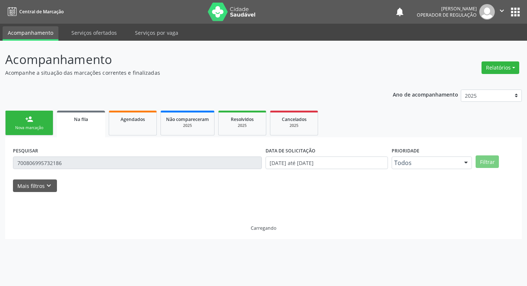
scroll to position [0, 0]
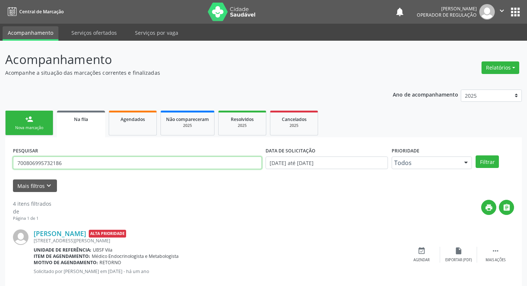
click at [0, 165] on div "Acompanhamento Acompanhe a situação das marcações correntes e finalizadas Relat…" at bounding box center [263, 270] width 527 height 459
type input "700000340059707"
click at [476, 155] on button "Filtrar" at bounding box center [487, 161] width 23 height 13
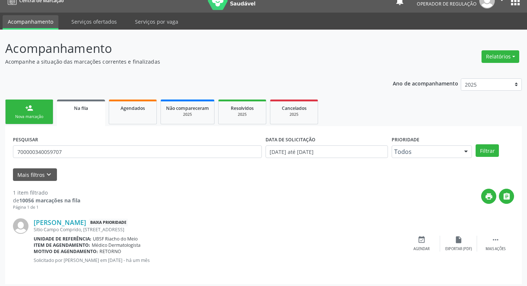
scroll to position [14, 0]
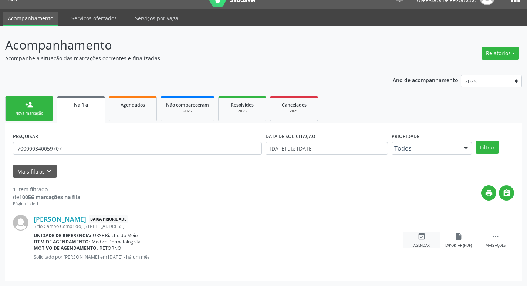
click at [421, 236] on icon "event_available" at bounding box center [422, 236] width 8 height 8
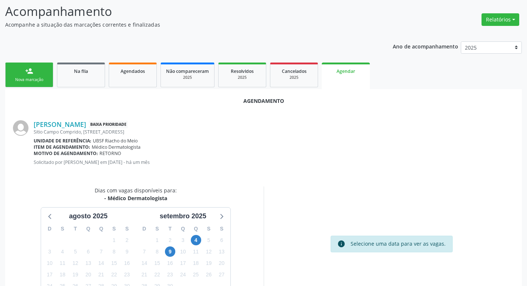
scroll to position [99, 0]
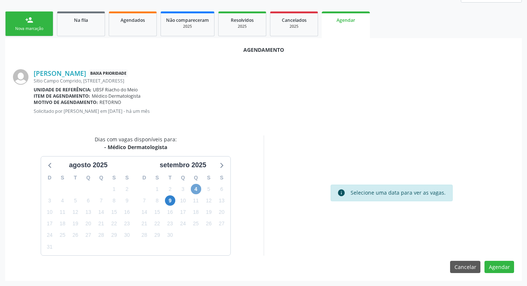
click at [197, 189] on span "4" at bounding box center [196, 189] width 10 height 10
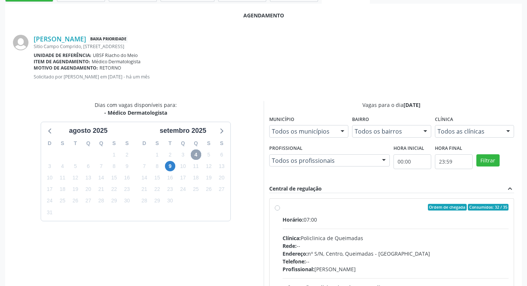
scroll to position [206, 0]
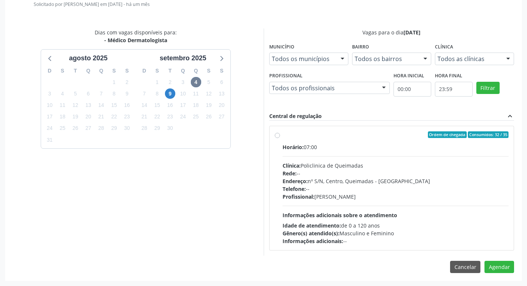
click at [396, 146] on div "Horário: 07:00" at bounding box center [396, 147] width 226 height 8
click at [280, 138] on input "Ordem de chegada Consumidos: 32 / 35 Horário: 07:00 Clínica: Policlinica de Que…" at bounding box center [277, 134] width 5 height 7
radio input "true"
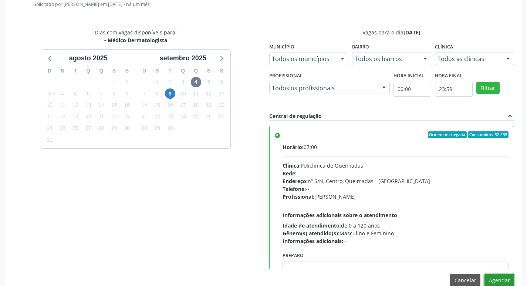
click at [496, 282] on button "Agendar" at bounding box center [500, 280] width 30 height 13
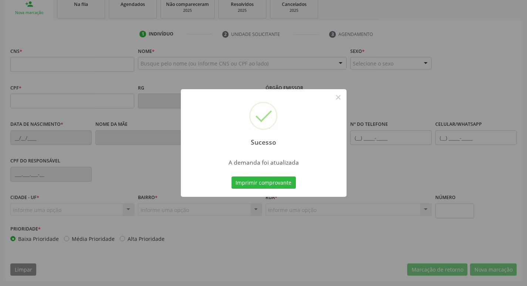
scroll to position [115, 0]
click at [288, 182] on button "Imprimir comprovante" at bounding box center [264, 183] width 64 height 13
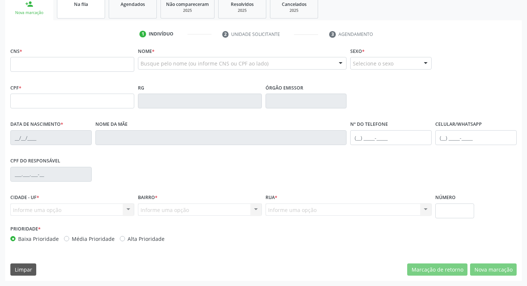
click at [94, 5] on div "Na fila" at bounding box center [81, 4] width 37 height 8
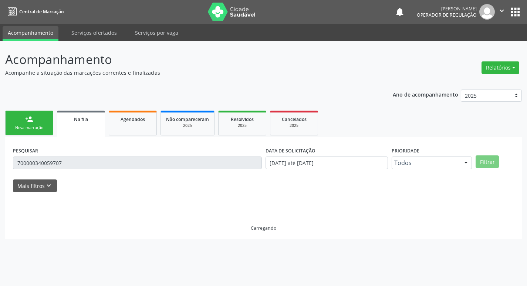
scroll to position [0, 0]
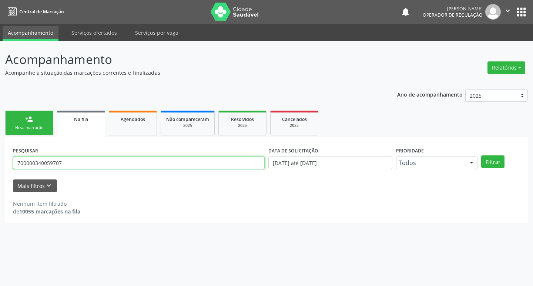
drag, startPoint x: 70, startPoint y: 167, endPoint x: 0, endPoint y: 166, distance: 70.3
click at [0, 166] on div "Acompanhamento Acompanhe a situação das marcações correntes e finalizadas Relat…" at bounding box center [266, 163] width 533 height 245
type input "708603061570882"
click at [481, 155] on button "Filtrar" at bounding box center [492, 161] width 23 height 13
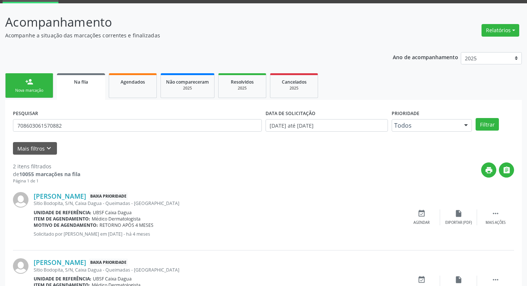
scroll to position [81, 0]
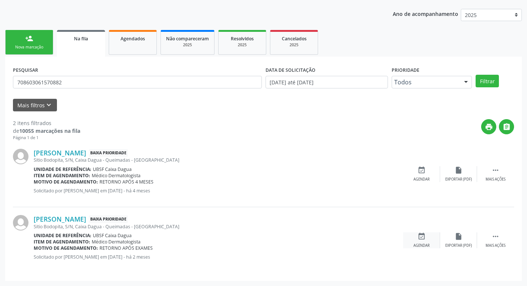
click at [429, 242] on div "event_available Agendar" at bounding box center [421, 240] width 37 height 16
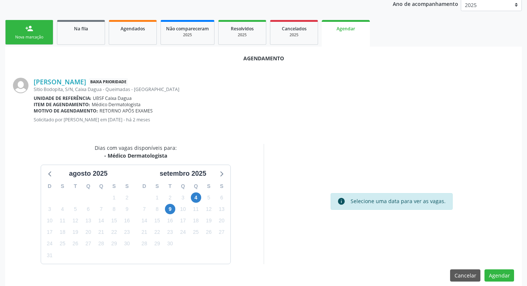
scroll to position [99, 0]
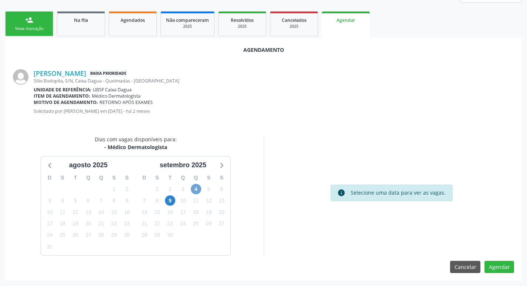
click at [199, 191] on span "4" at bounding box center [196, 189] width 10 height 10
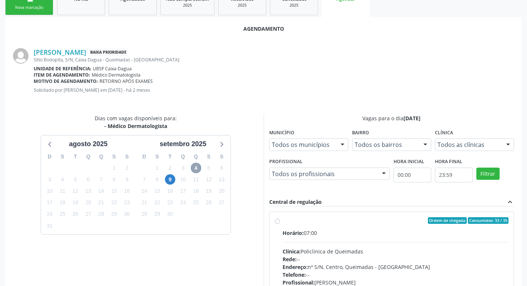
scroll to position [206, 0]
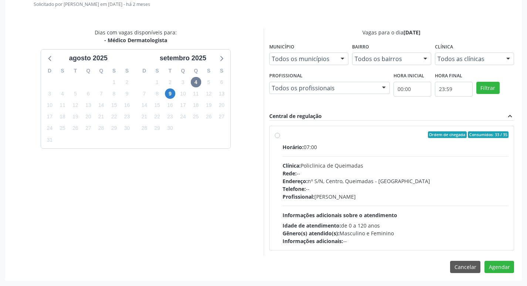
click at [349, 132] on div "Ordem de chegada Consumidos: 33 / 35" at bounding box center [396, 134] width 226 height 7
click at [280, 132] on input "Ordem de chegada Consumidos: 33 / 35 Horário: 07:00 Clínica: Policlinica de Que…" at bounding box center [277, 134] width 5 height 7
radio input "true"
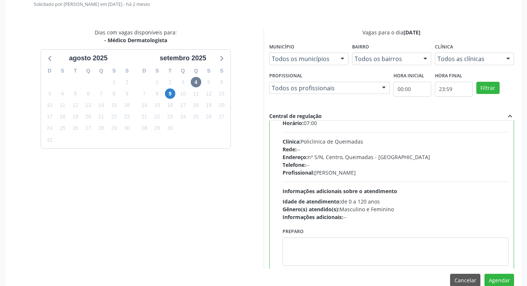
scroll to position [37, 0]
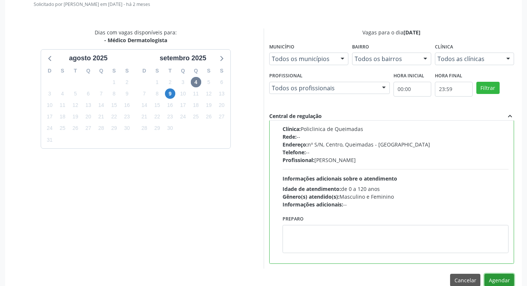
click at [504, 278] on button "Agendar" at bounding box center [500, 280] width 30 height 13
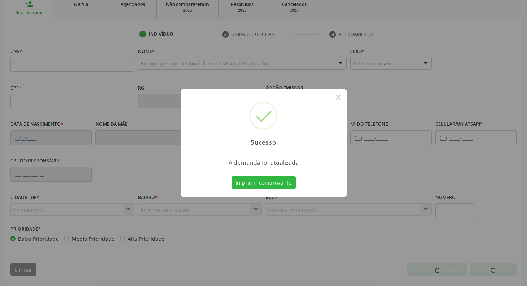
scroll to position [115, 0]
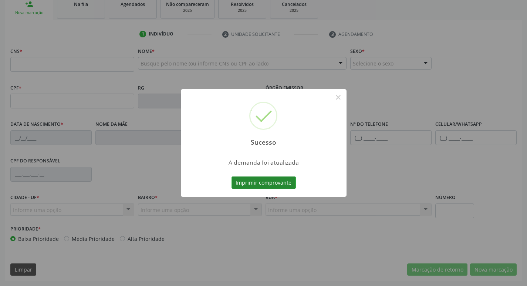
click at [267, 181] on button "Imprimir comprovante" at bounding box center [264, 183] width 64 height 13
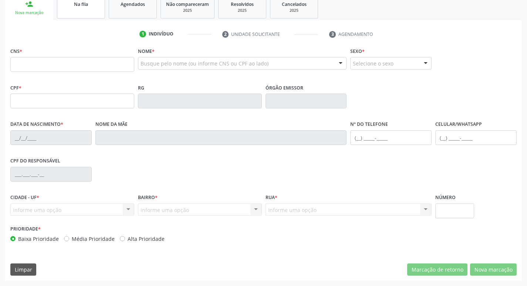
click at [83, 9] on link "Na fila" at bounding box center [81, 7] width 48 height 23
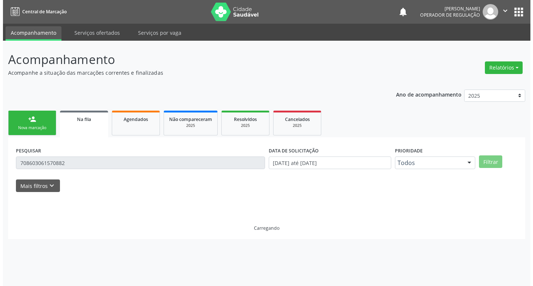
scroll to position [0, 0]
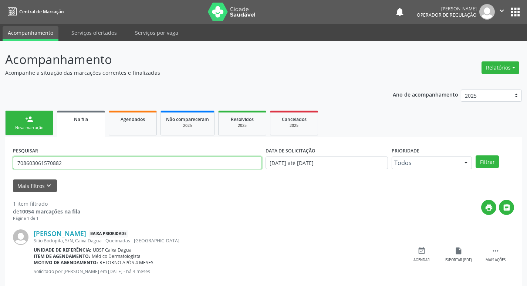
drag, startPoint x: 96, startPoint y: 165, endPoint x: 0, endPoint y: 165, distance: 96.2
click at [0, 165] on div "Acompanhamento Acompanhe a situação das marcações correntes e finalizadas Relat…" at bounding box center [263, 171] width 527 height 260
type input "702803670720263"
click at [476, 155] on button "Filtrar" at bounding box center [487, 161] width 23 height 13
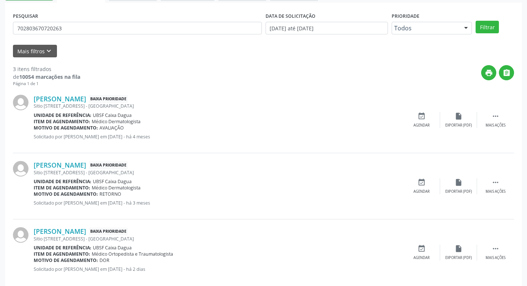
scroll to position [147, 0]
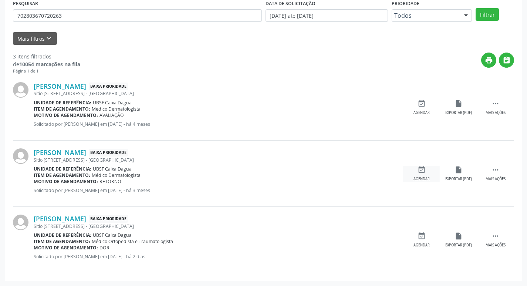
click at [433, 171] on div "event_available Agendar" at bounding box center [421, 174] width 37 height 16
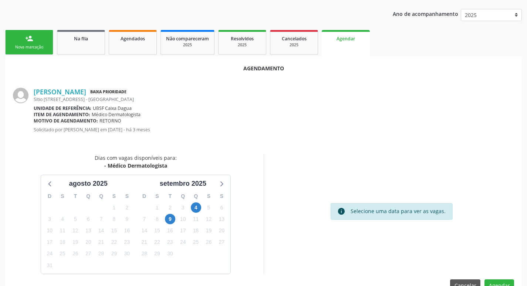
scroll to position [82, 0]
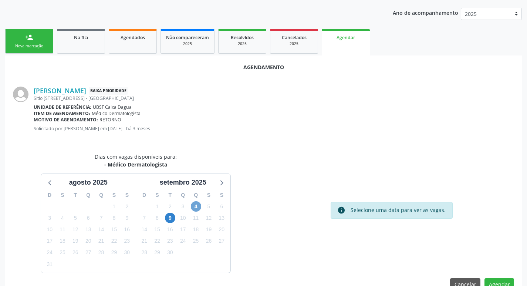
click at [197, 205] on span "4" at bounding box center [196, 206] width 10 height 10
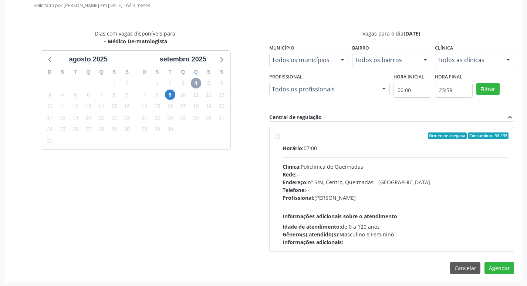
scroll to position [206, 0]
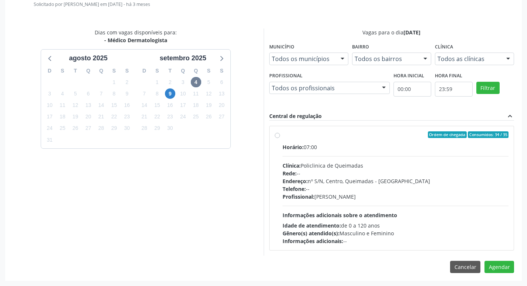
click at [372, 137] on div "Ordem de chegada Consumidos: 34 / 35" at bounding box center [396, 134] width 226 height 7
click at [280, 137] on input "Ordem de chegada Consumidos: 34 / 35 Horário: 07:00 Clínica: Policlinica de Que…" at bounding box center [277, 134] width 5 height 7
radio input "true"
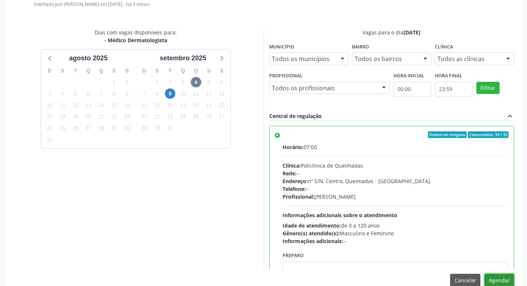
click at [494, 275] on button "Agendar" at bounding box center [500, 280] width 30 height 13
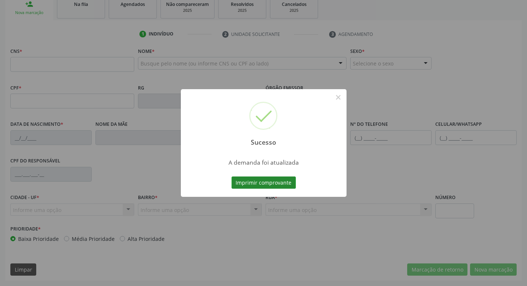
click at [276, 182] on button "Imprimir comprovante" at bounding box center [264, 183] width 64 height 13
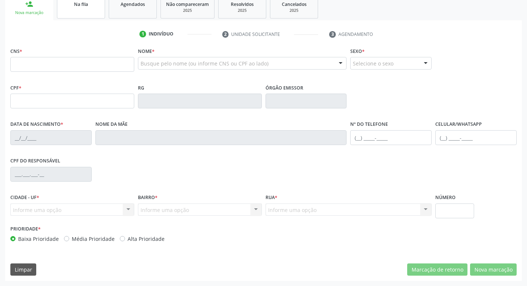
click at [83, 10] on link "Na fila" at bounding box center [81, 7] width 48 height 23
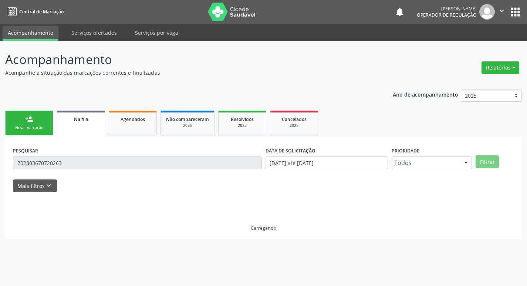
scroll to position [0, 0]
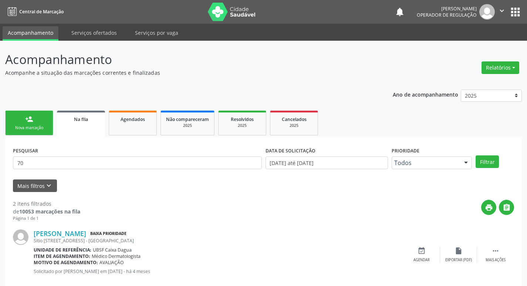
type input "7"
type input "703608069492833"
click at [476, 155] on button "Filtrar" at bounding box center [487, 161] width 23 height 13
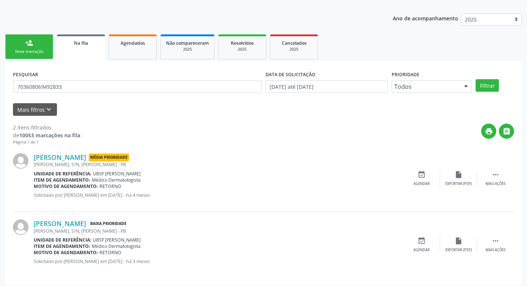
scroll to position [81, 0]
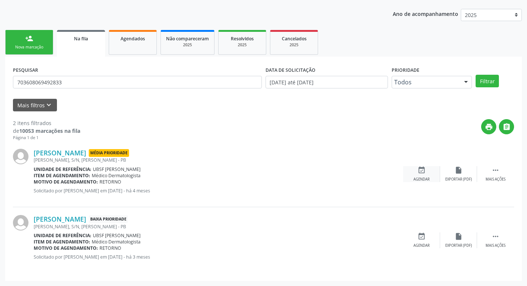
click at [418, 170] on icon "event_available" at bounding box center [422, 170] width 8 height 8
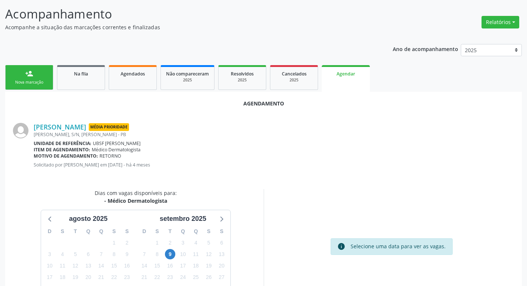
scroll to position [0, 0]
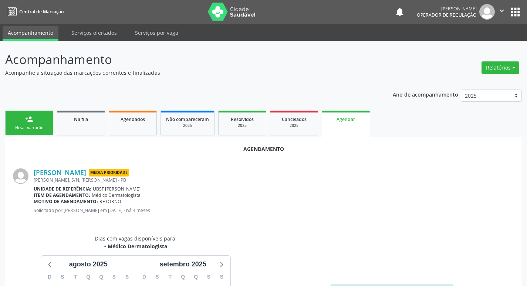
click at [505, 6] on button "" at bounding box center [502, 12] width 14 height 16
click at [493, 40] on link "Sair" at bounding box center [483, 45] width 51 height 10
